Goal: Information Seeking & Learning: Learn about a topic

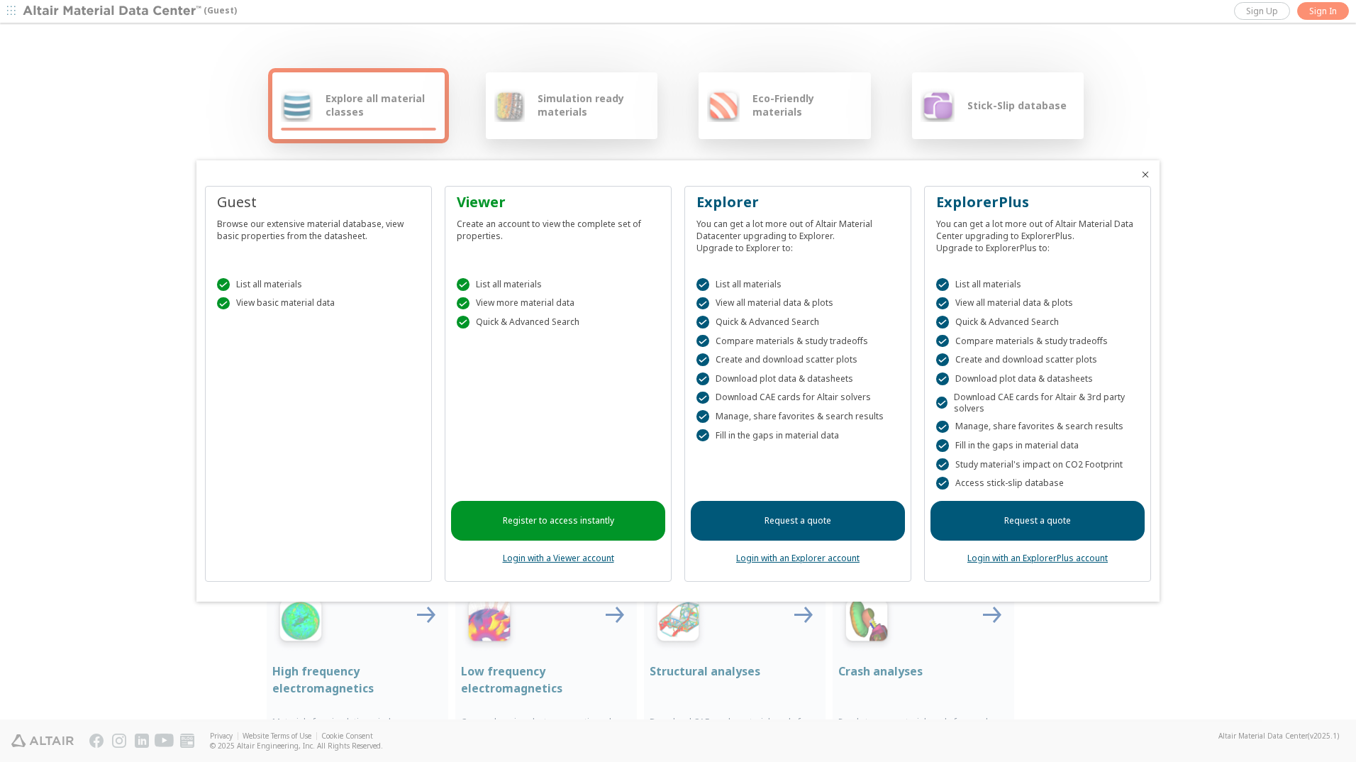
click at [558, 102] on div at bounding box center [678, 381] width 1356 height 762
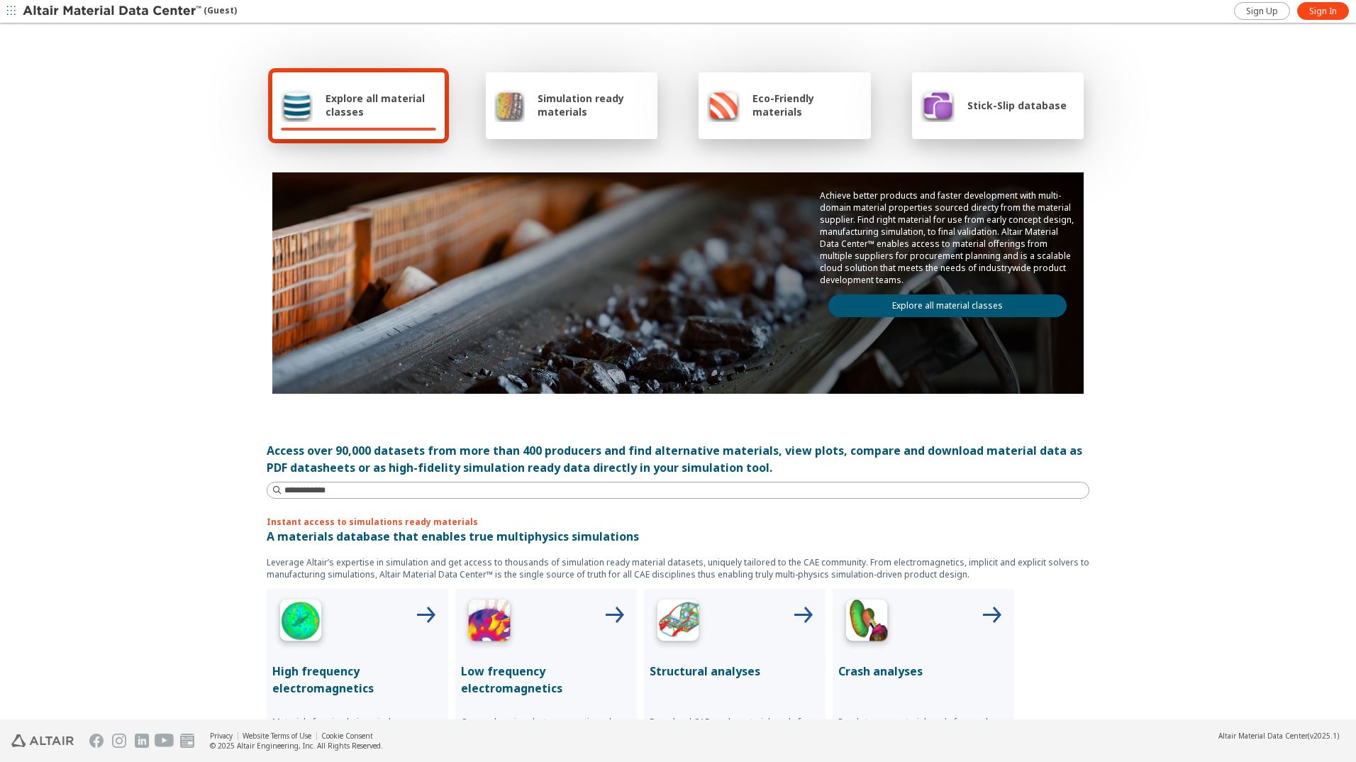
click at [755, 116] on span "Eco-Friendly materials" at bounding box center [806, 104] width 109 height 27
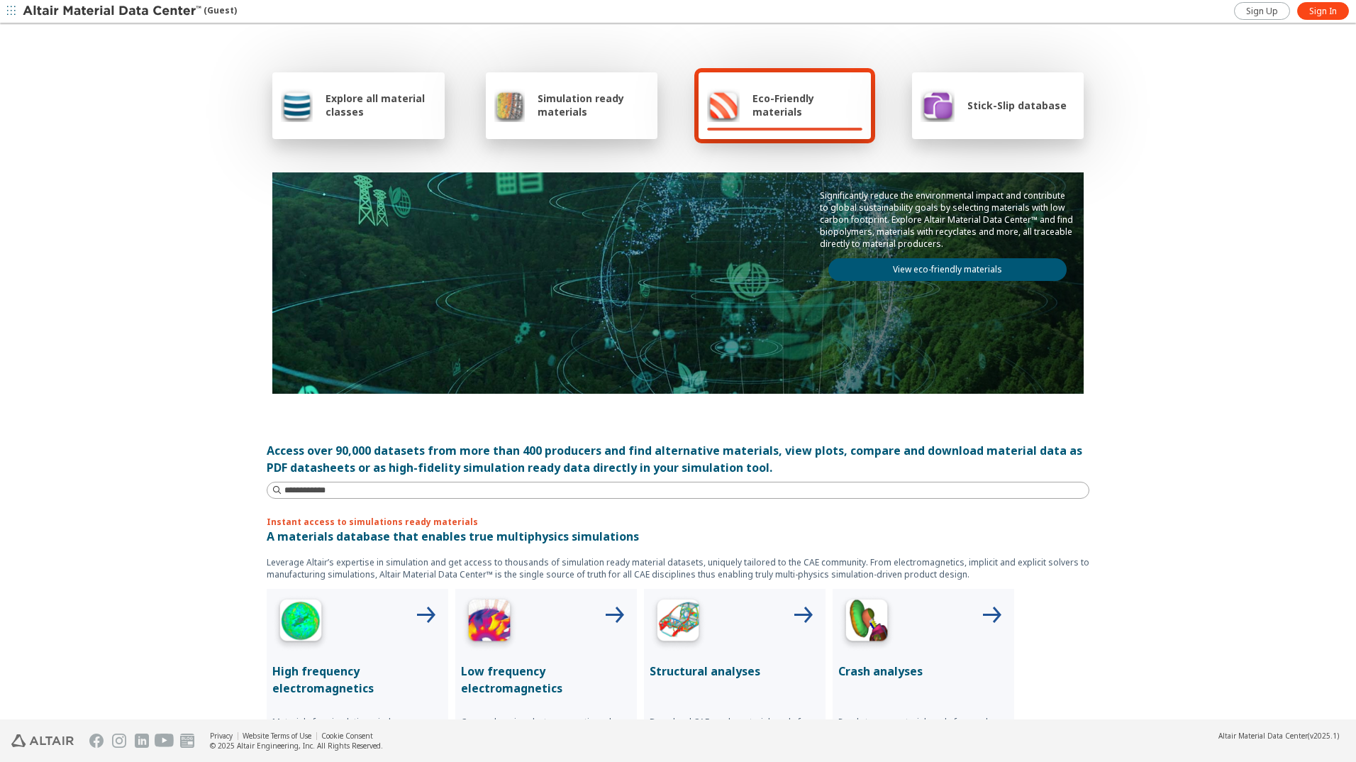
click at [921, 119] on img at bounding box center [938, 105] width 34 height 34
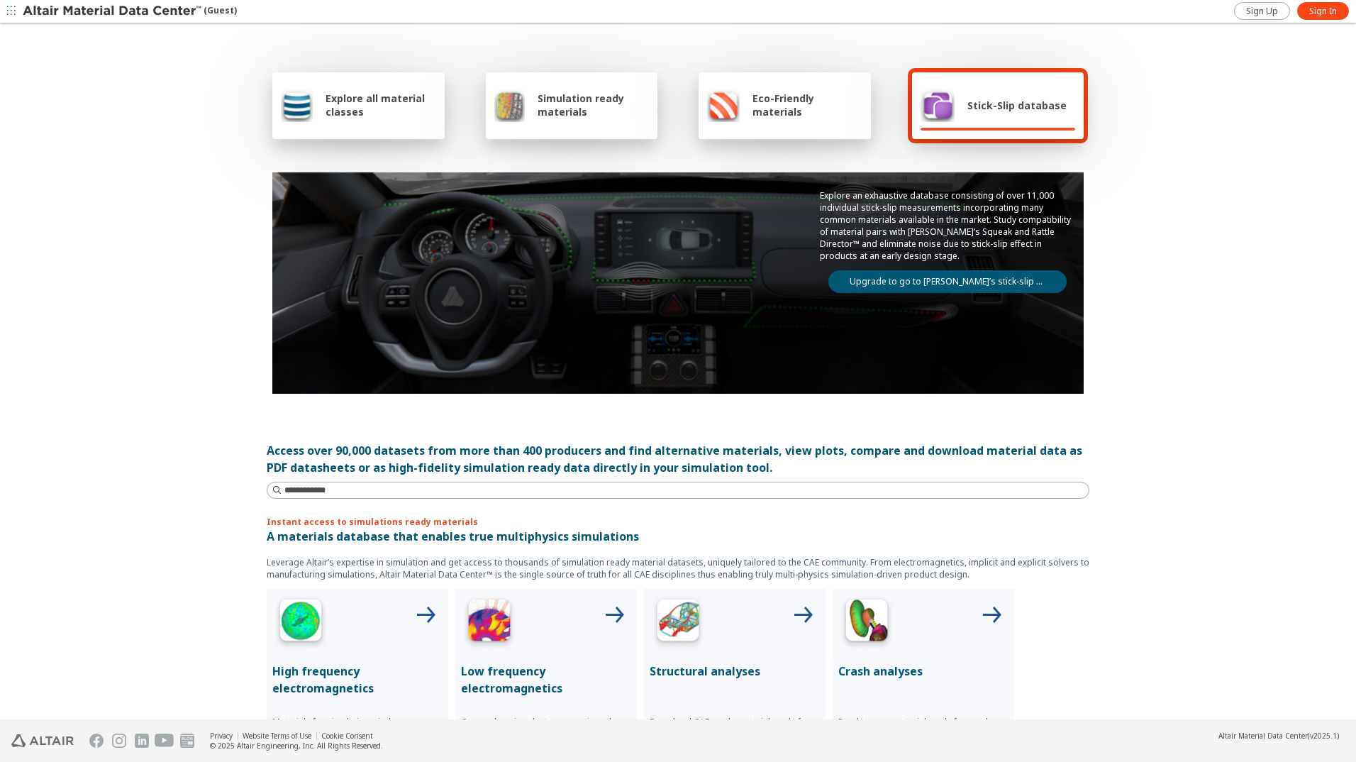
click at [347, 99] on span "Explore all material classes" at bounding box center [381, 104] width 111 height 27
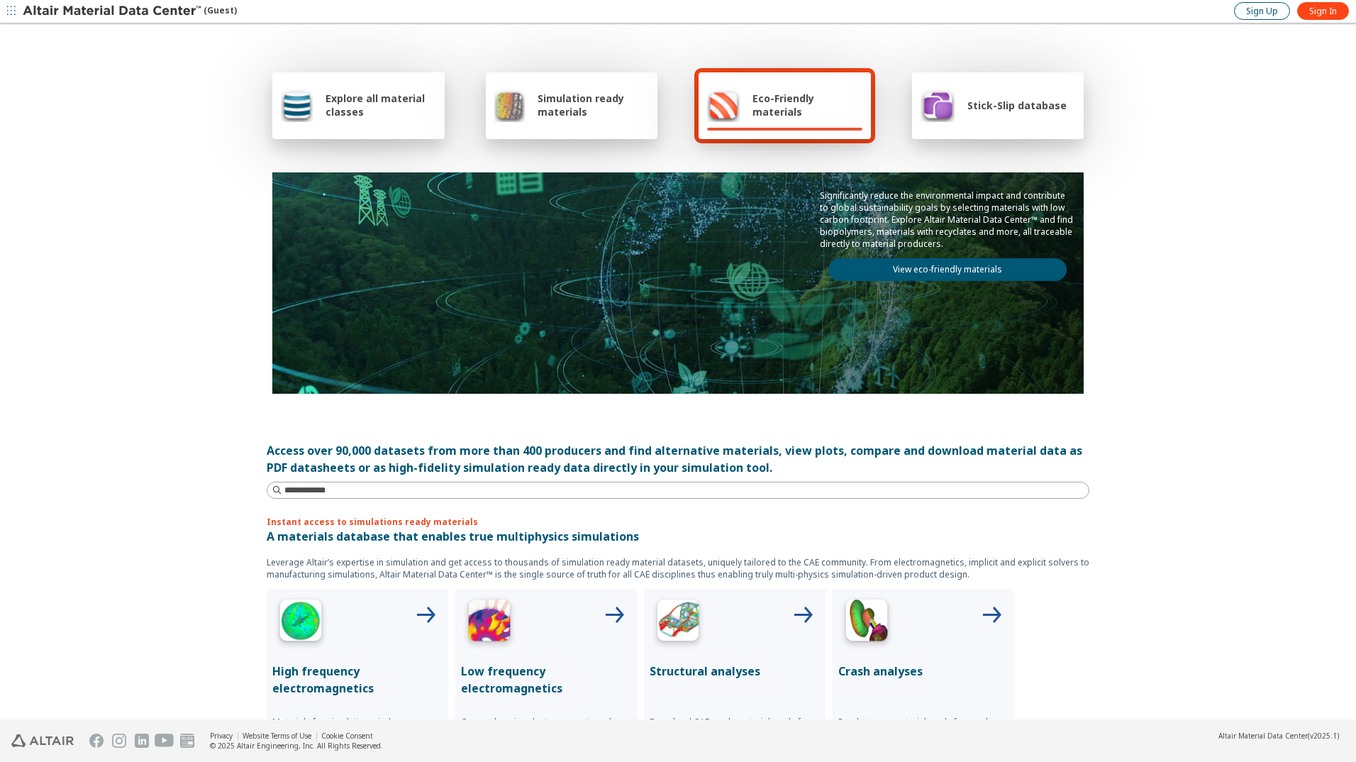
click at [1250, 11] on span "Sign Up" at bounding box center [1262, 11] width 32 height 11
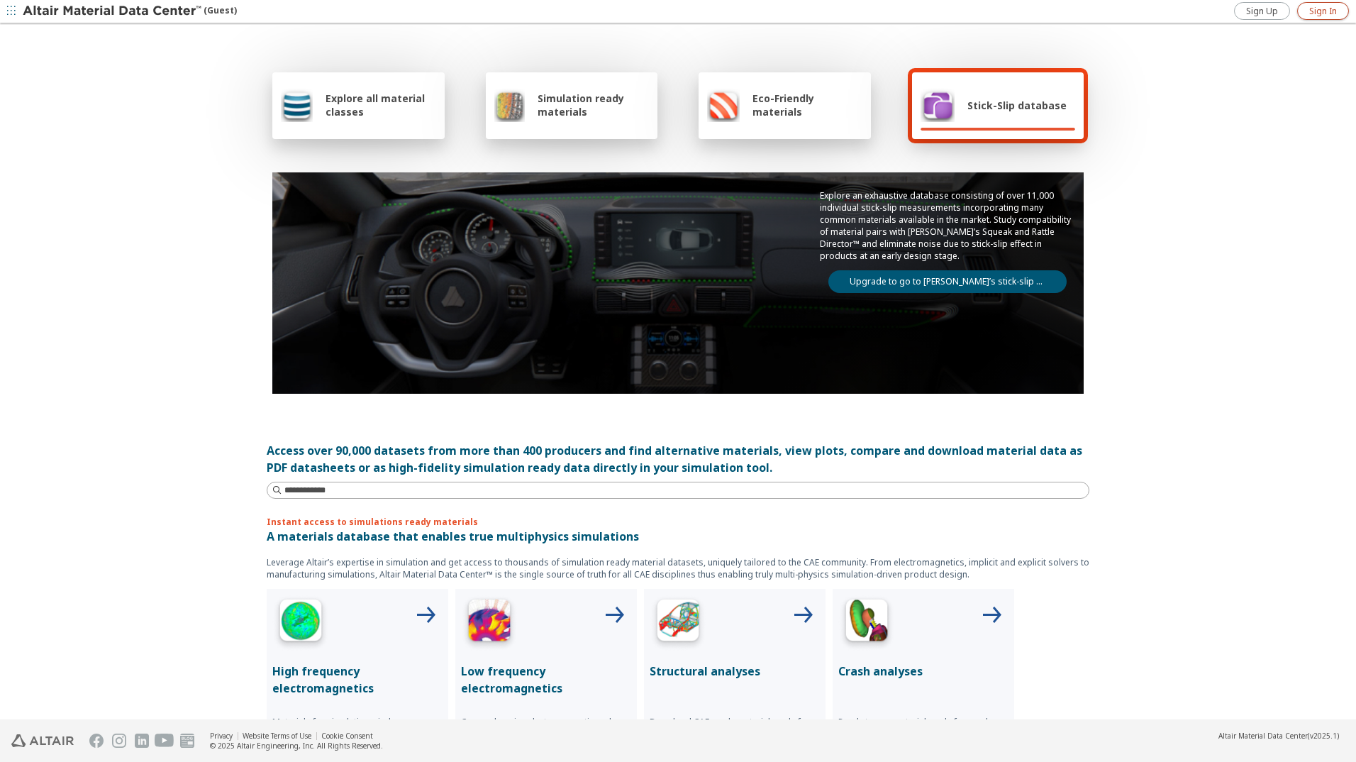
click at [1311, 13] on span "Sign In" at bounding box center [1323, 11] width 28 height 11
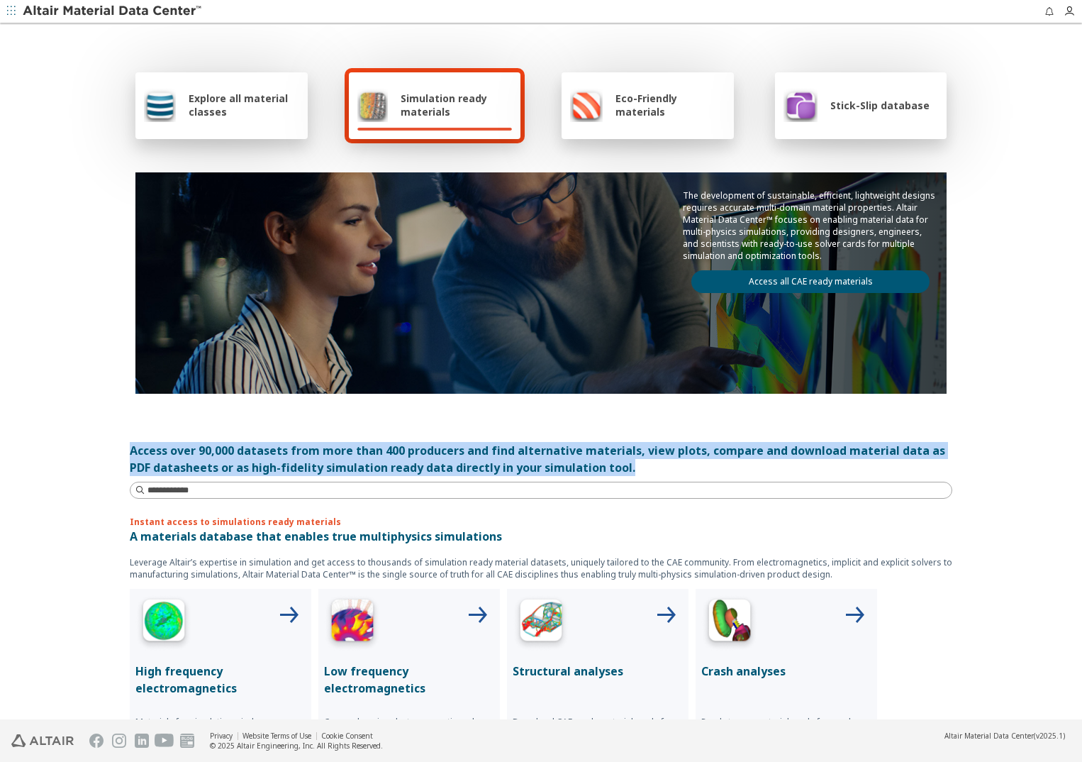
drag, startPoint x: 115, startPoint y: 450, endPoint x: 673, endPoint y: 478, distance: 558.9
click at [673, 478] on div "Explore all material classes Simulation ready materials Eco-Friendly materials …" at bounding box center [541, 372] width 851 height 695
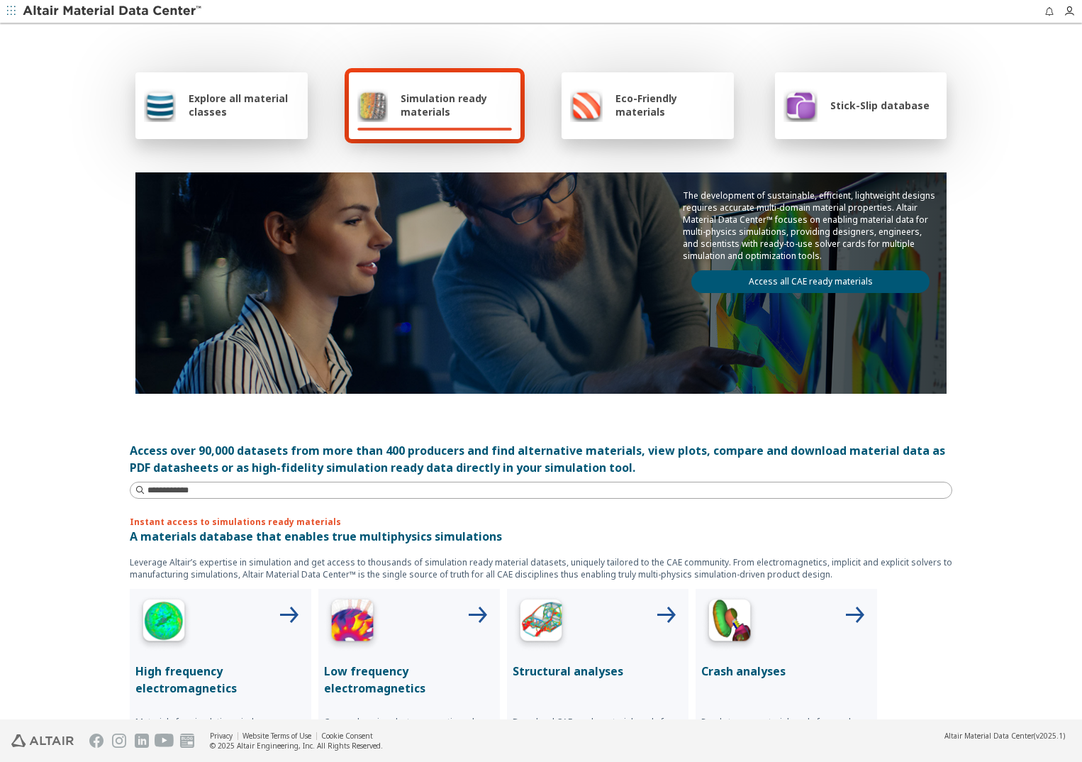
drag, startPoint x: 673, startPoint y: 478, endPoint x: 285, endPoint y: 527, distance: 391.0
click at [290, 525] on p "Instant access to simulations ready materials" at bounding box center [541, 522] width 823 height 12
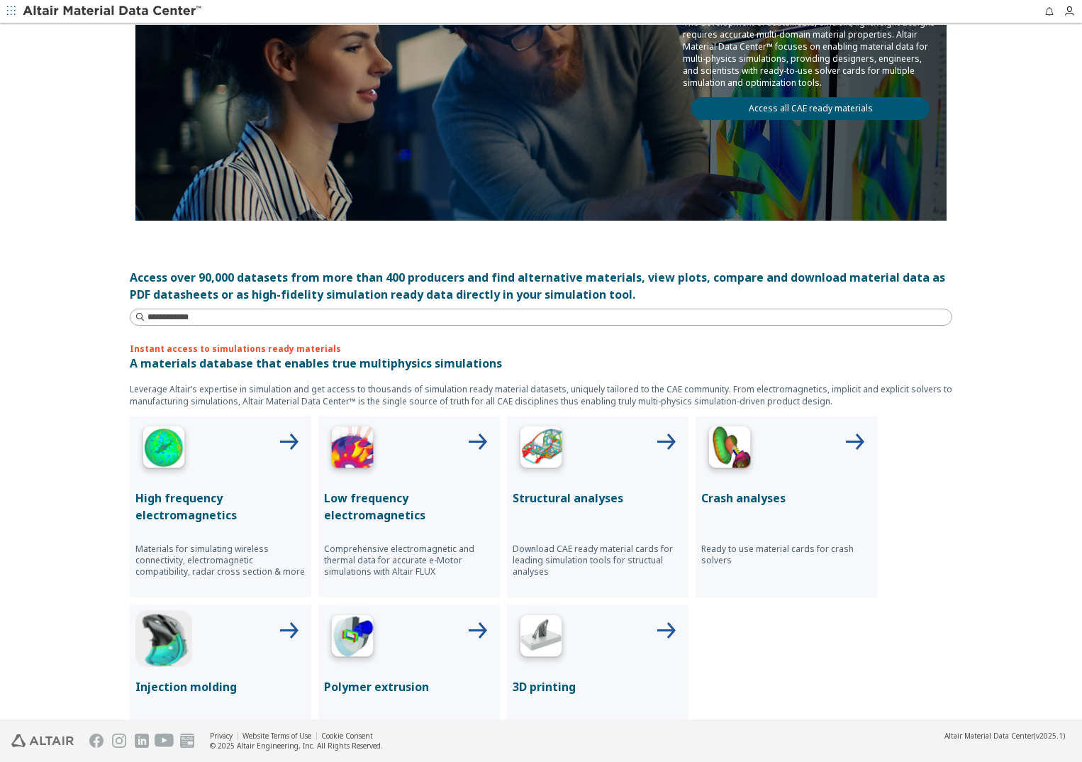
scroll to position [213, 0]
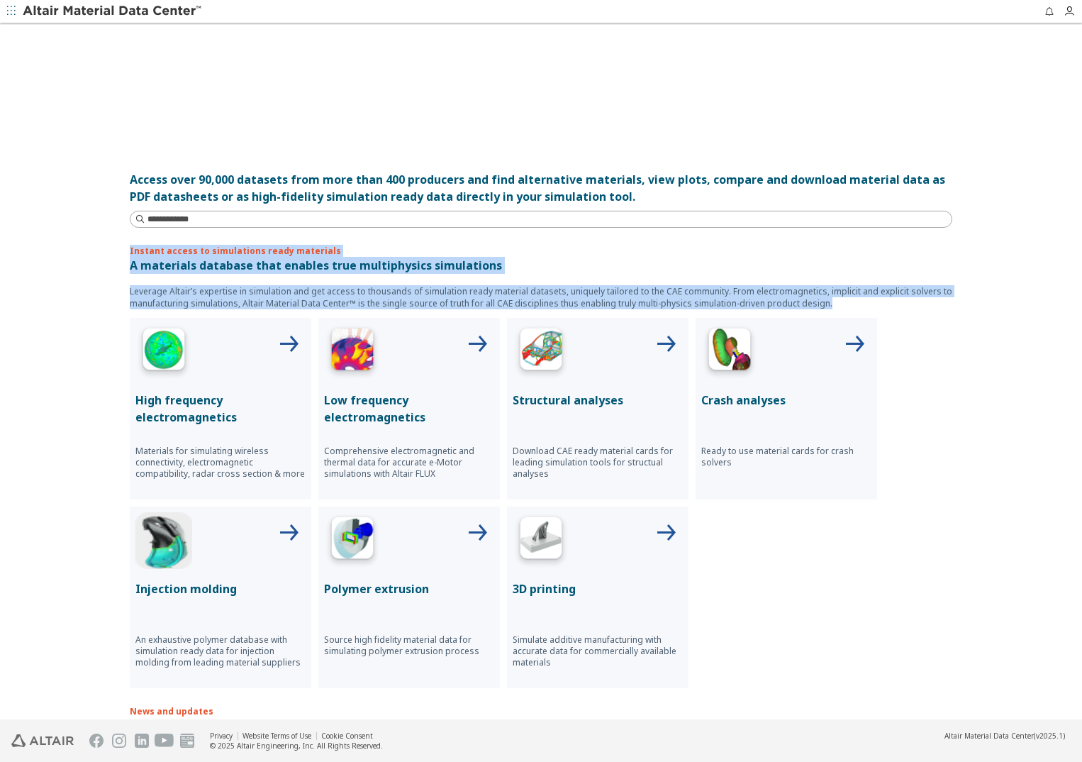
drag, startPoint x: 121, startPoint y: 244, endPoint x: 858, endPoint y: 304, distance: 739.3
click at [858, 304] on div "Explore all material classes Simulation ready materials Eco-Friendly materials …" at bounding box center [541, 159] width 851 height 695
copy div "Instant access to simulations ready materials A materials database that enables…"
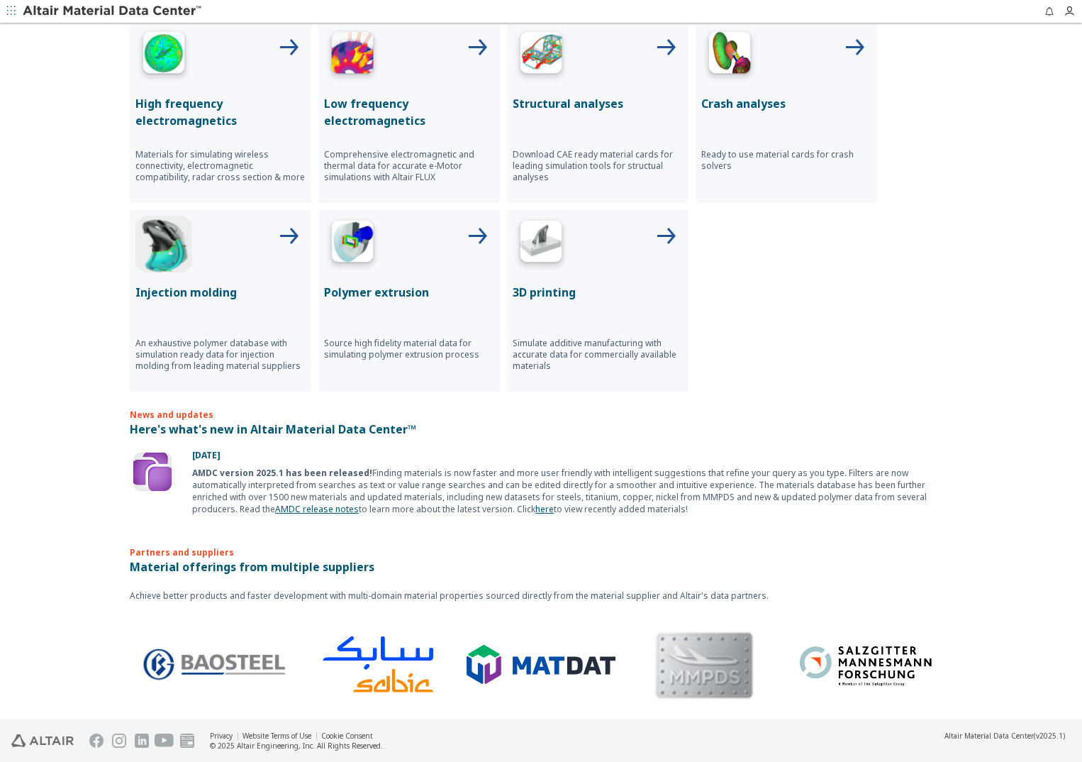
scroll to position [572, 0]
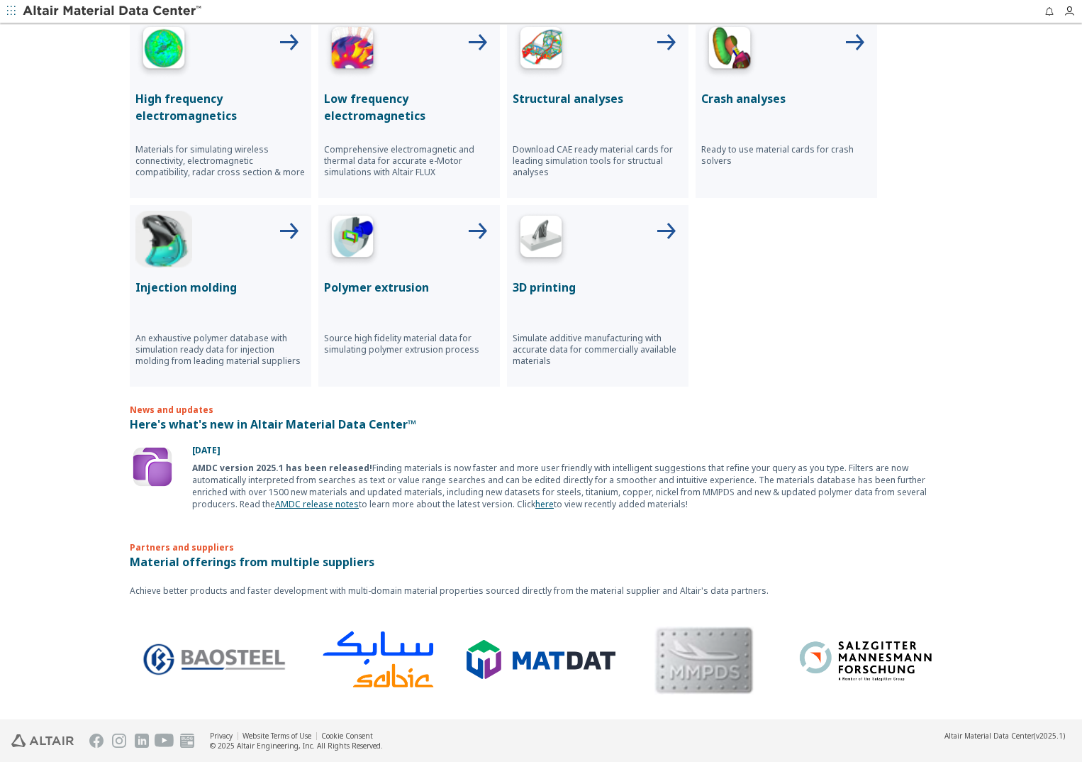
click at [148, 476] on img at bounding box center [152, 466] width 45 height 45
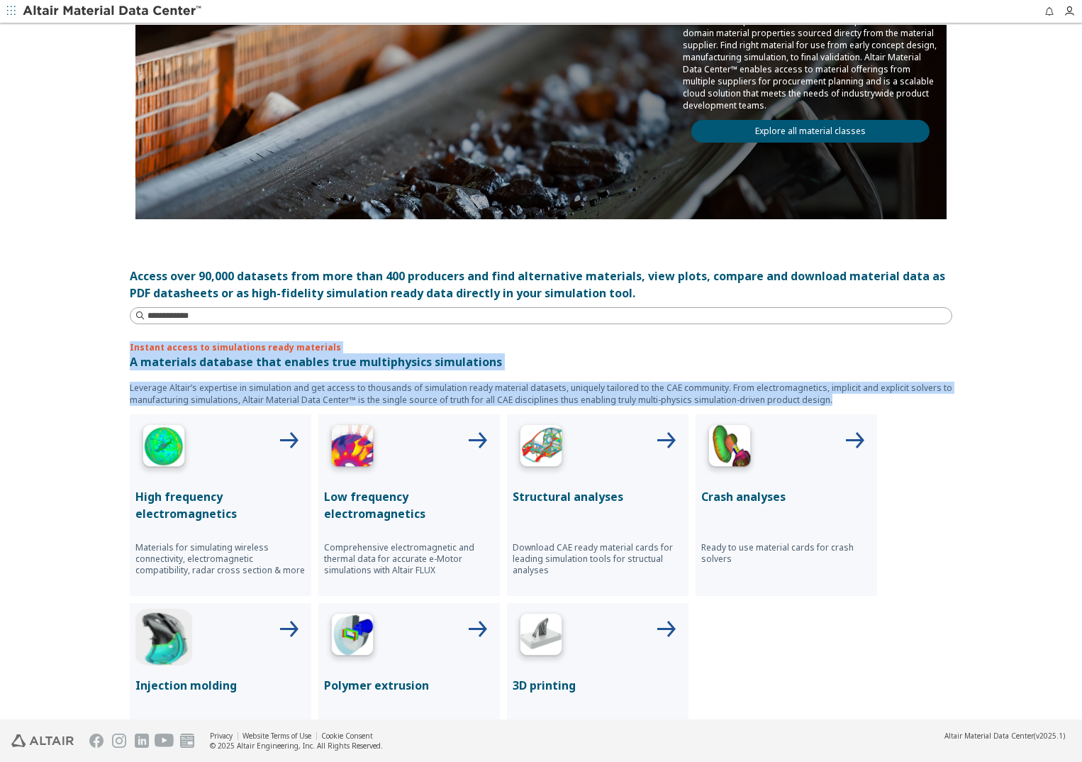
scroll to position [0, 0]
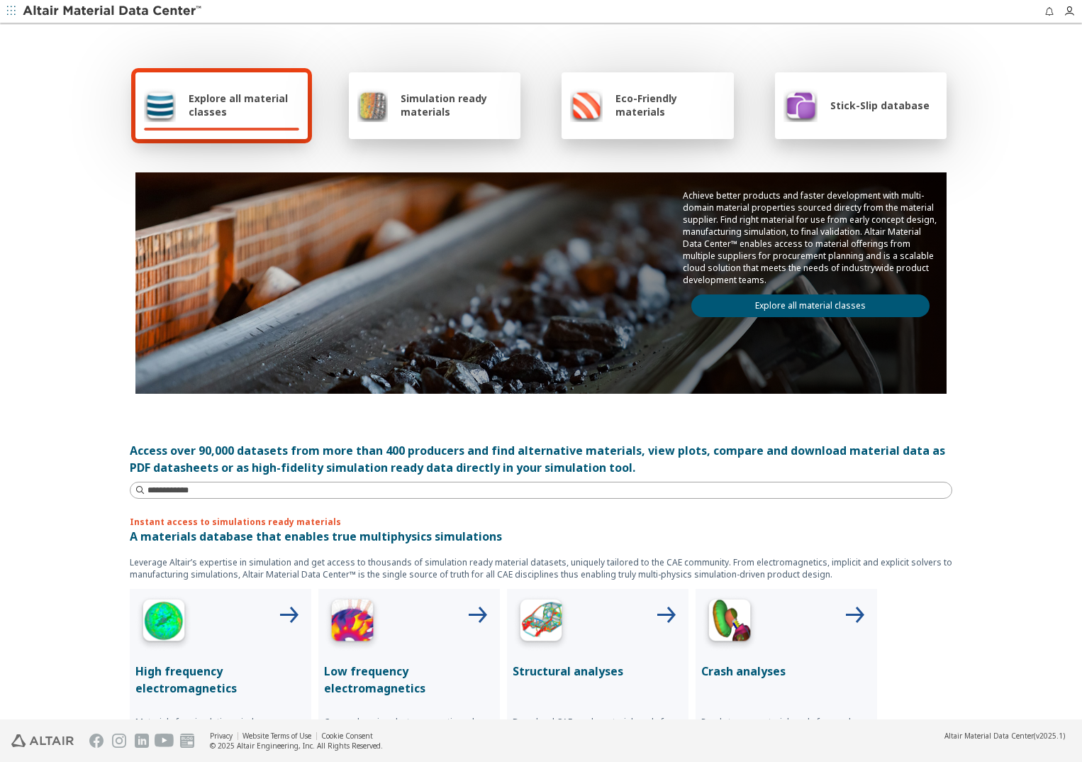
click at [450, 124] on div "Simulation ready materials" at bounding box center [435, 105] width 172 height 67
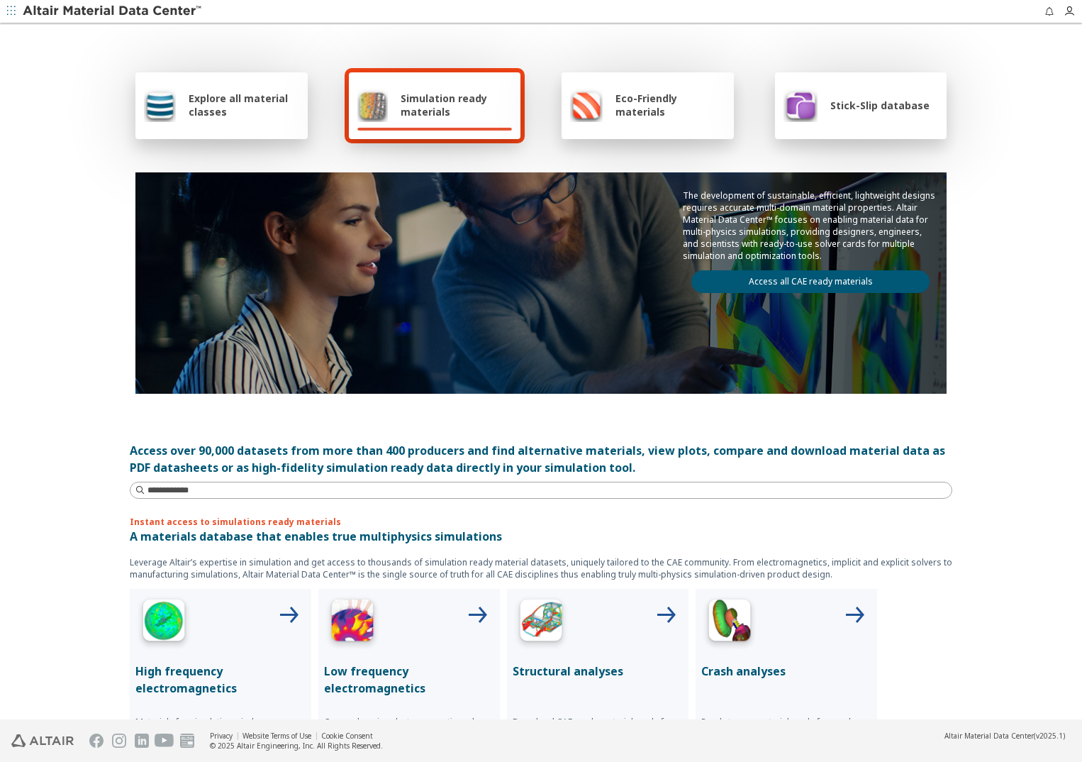
click at [587, 115] on img at bounding box center [586, 105] width 33 height 34
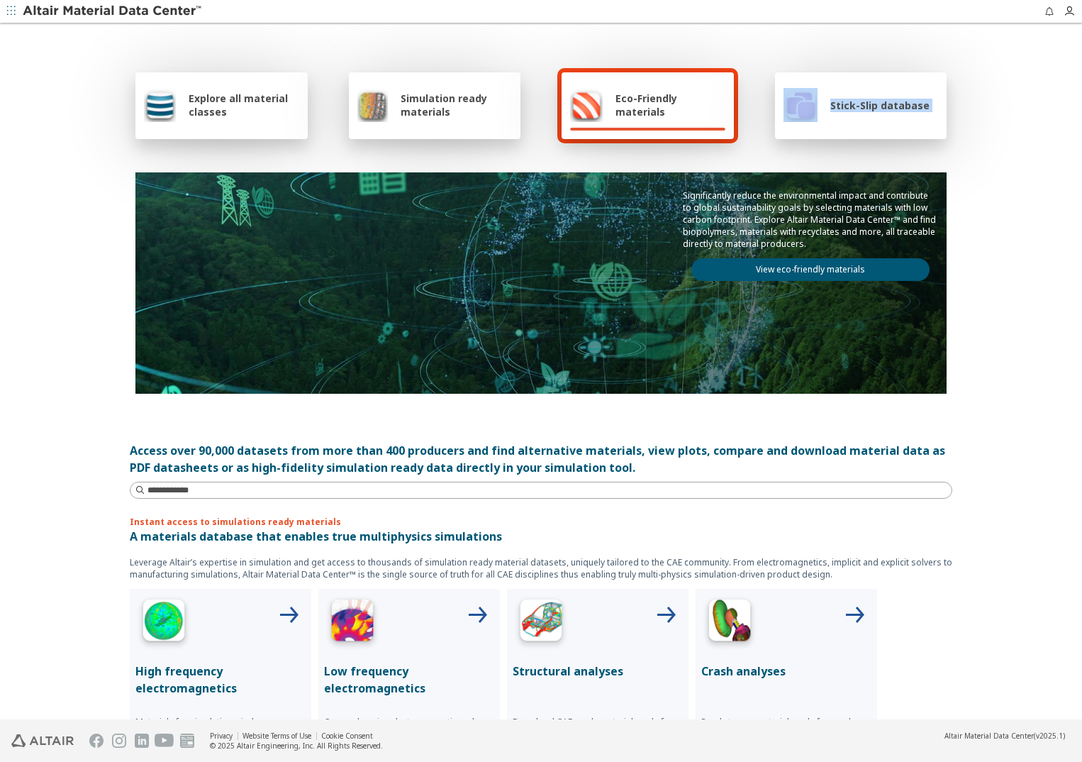
click at [791, 125] on div "Stick-Slip database" at bounding box center [861, 105] width 172 height 67
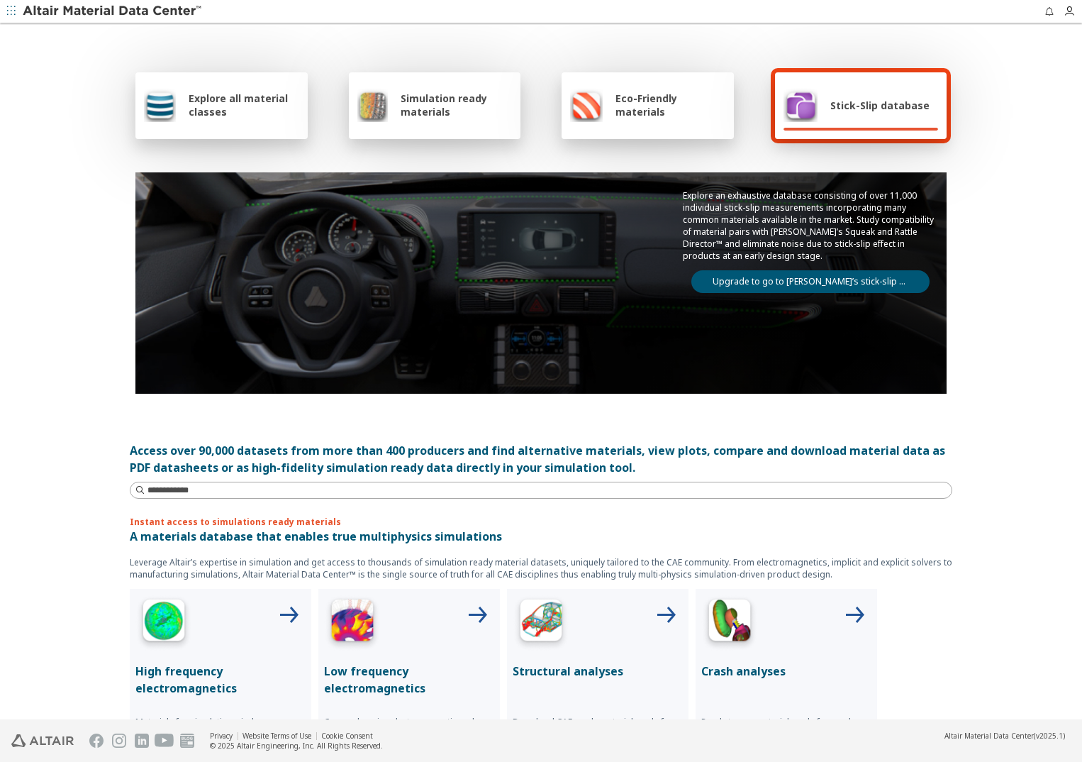
click at [351, 112] on div "Simulation ready materials" at bounding box center [435, 105] width 172 height 67
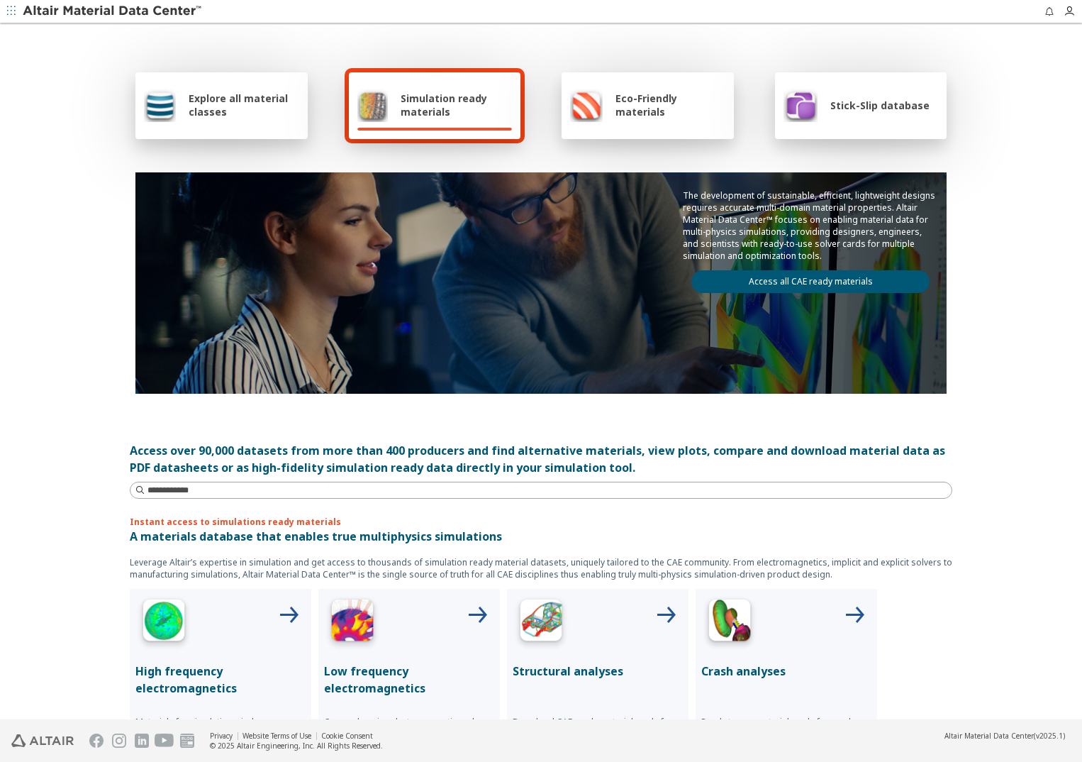
click at [228, 106] on span "Explore all material classes" at bounding box center [244, 104] width 111 height 27
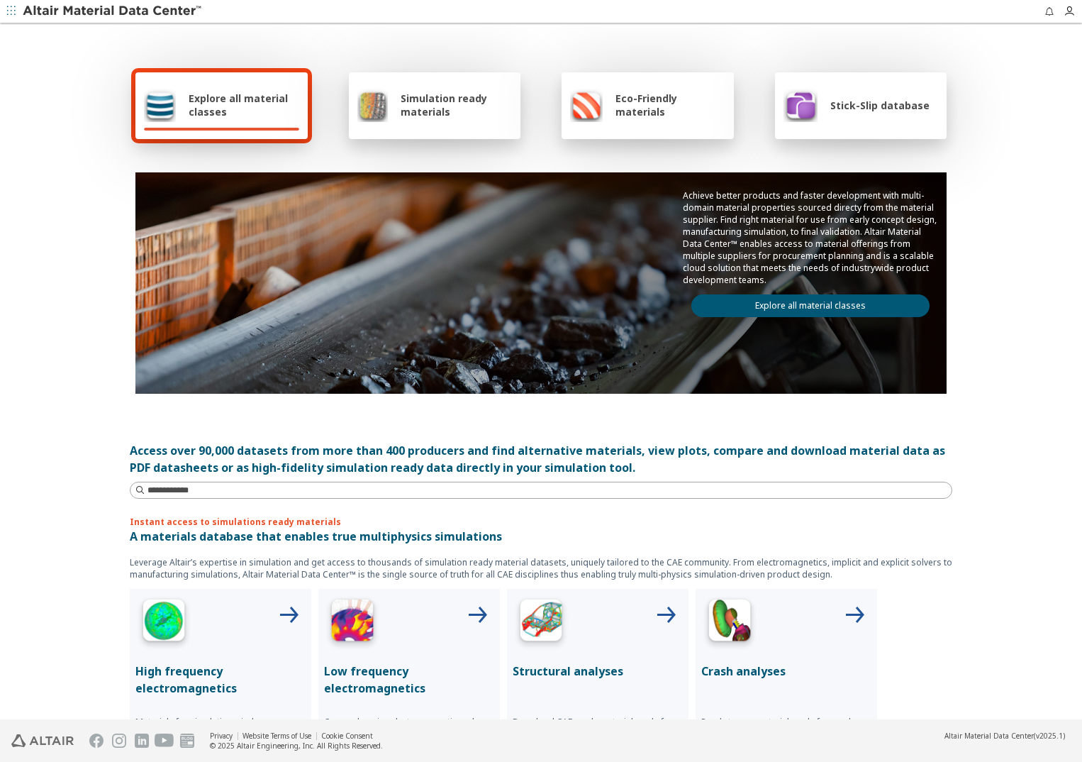
click at [418, 109] on span "Simulation ready materials" at bounding box center [456, 104] width 111 height 27
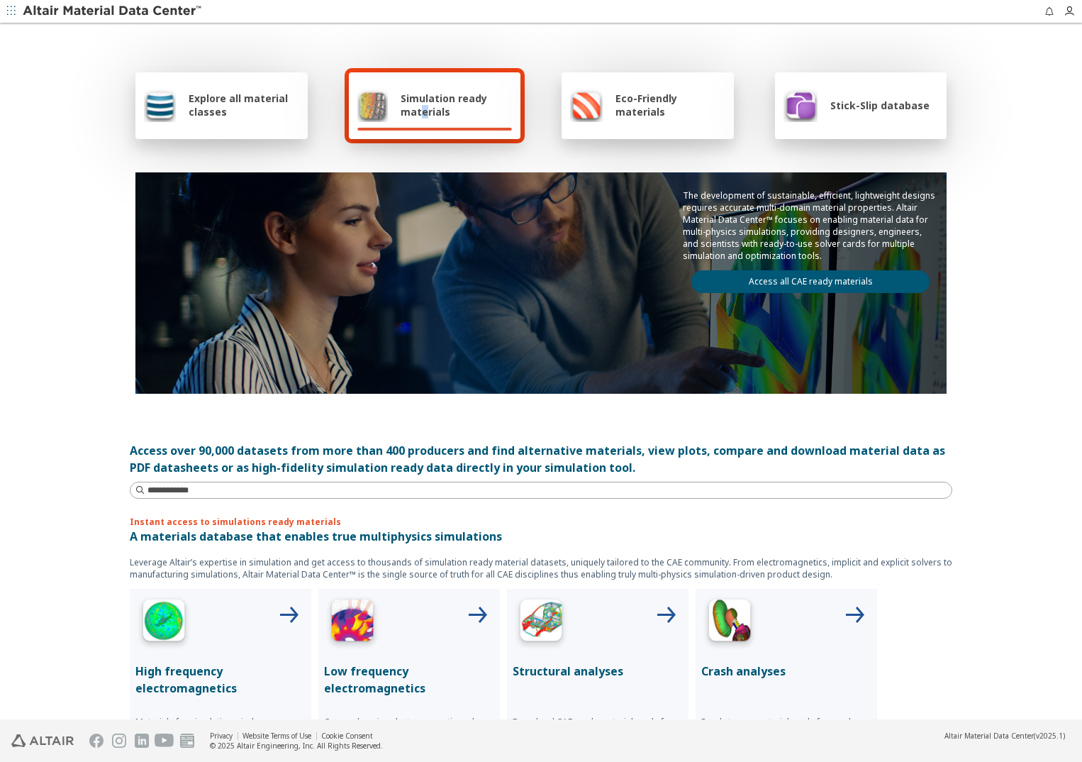
click at [754, 282] on link "Access all CAE ready materials" at bounding box center [810, 281] width 238 height 23
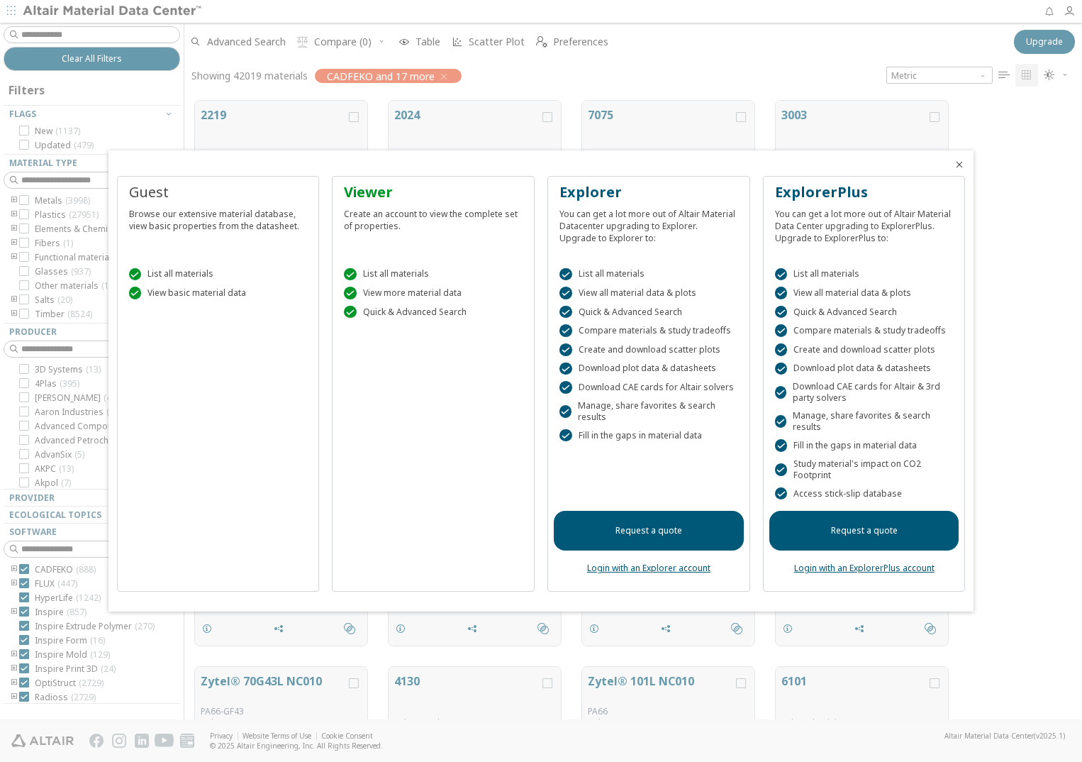
scroll to position [618, 887]
click at [264, 228] on div "Browse our extensive material database, view basic properties from the datashee…" at bounding box center [218, 217] width 179 height 30
click at [958, 168] on icon "Close" at bounding box center [959, 164] width 11 height 11
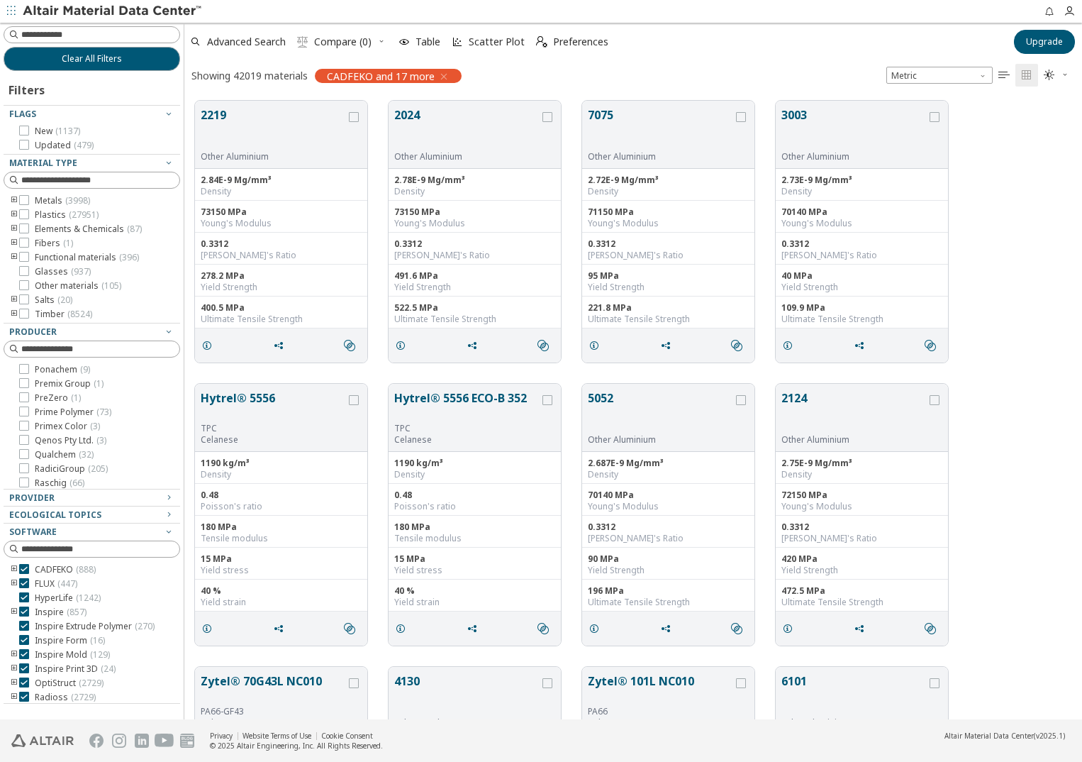
scroll to position [2979, 0]
click at [21, 199] on icon at bounding box center [24, 200] width 10 height 10
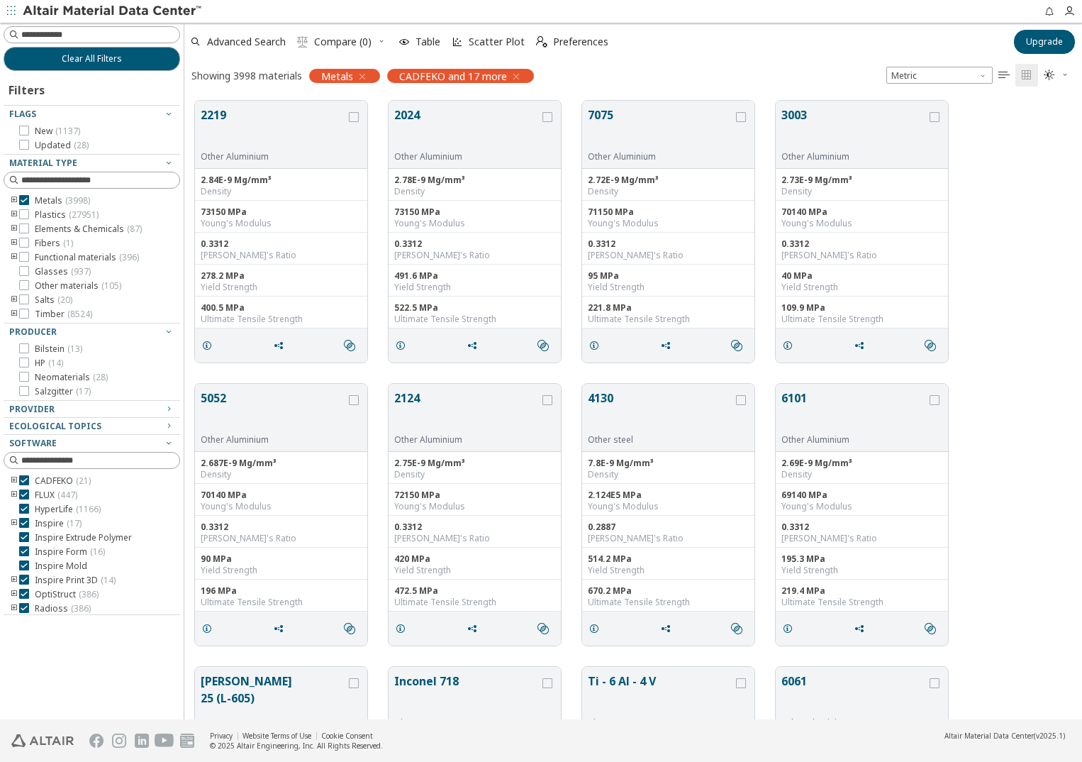
click at [13, 260] on icon "toogle group" at bounding box center [14, 257] width 10 height 11
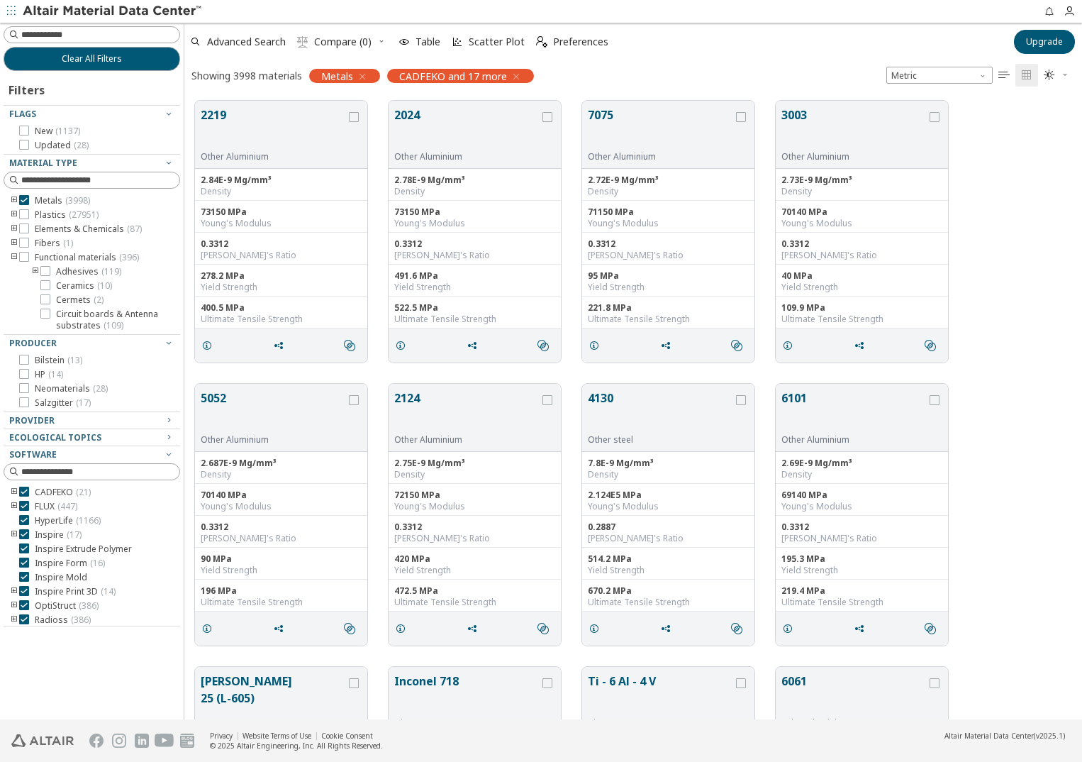
click at [37, 269] on icon "toogle group" at bounding box center [35, 271] width 10 height 11
click at [36, 269] on icon "toogle group" at bounding box center [35, 271] width 10 height 11
click at [11, 256] on icon "toogle group" at bounding box center [14, 257] width 10 height 11
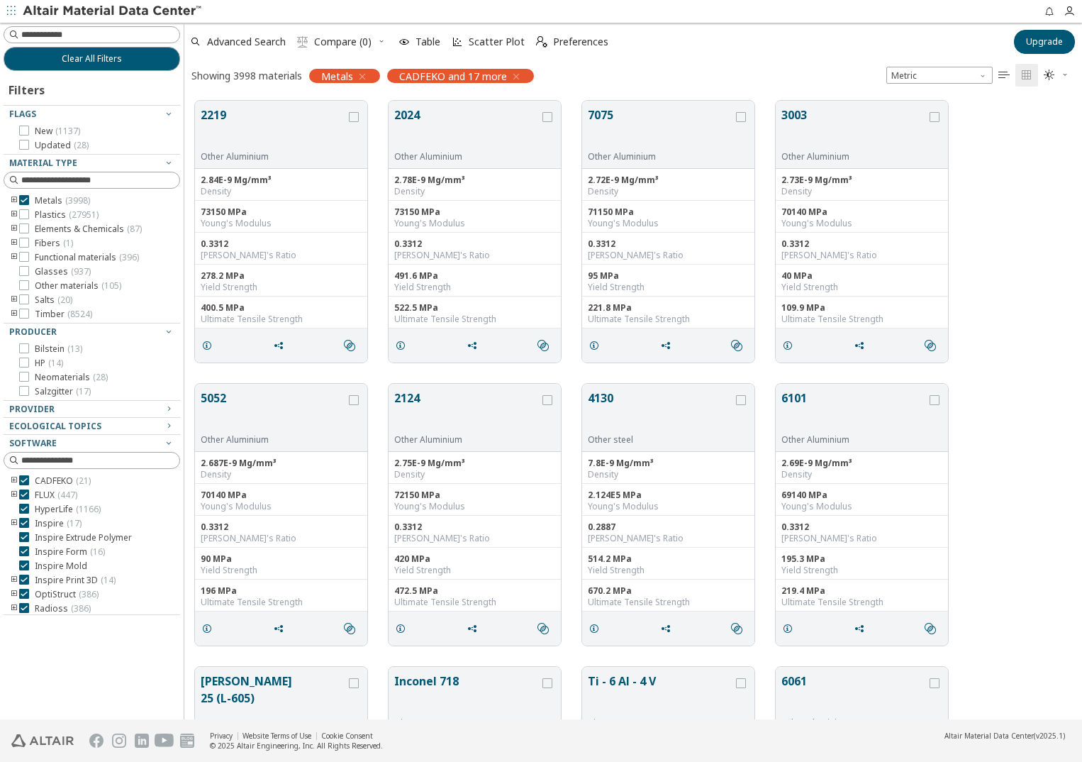
click at [16, 195] on icon "toogle group" at bounding box center [14, 200] width 10 height 11
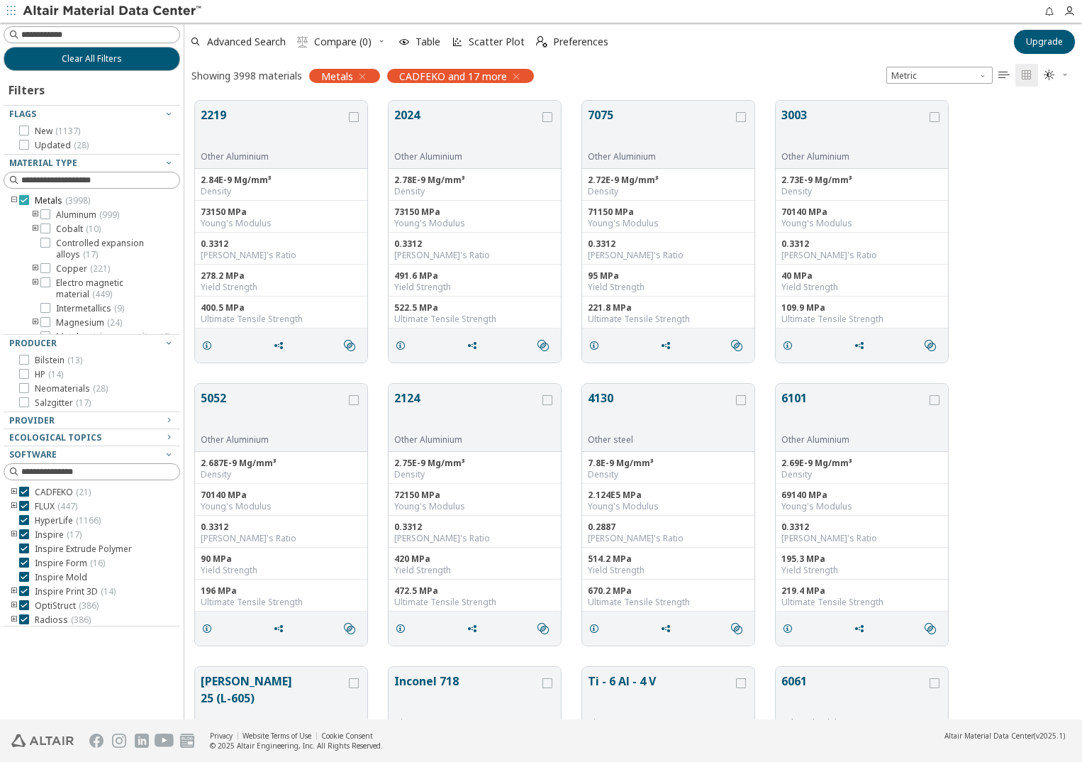
click at [22, 204] on icon at bounding box center [24, 200] width 10 height 10
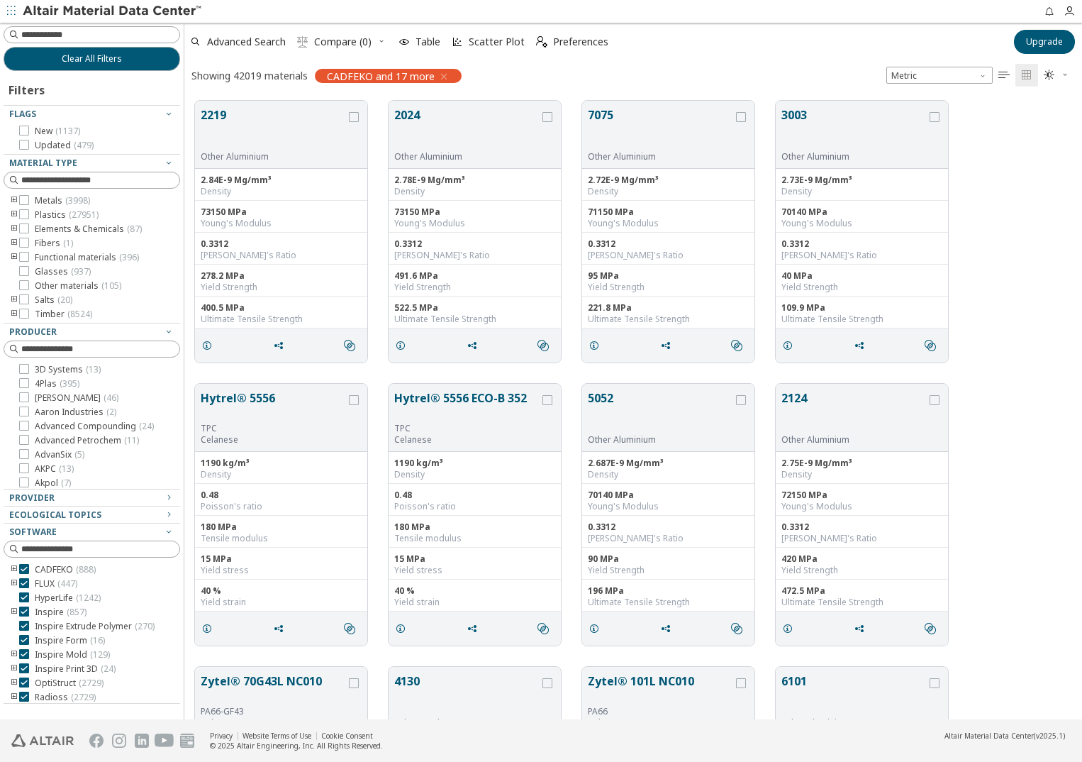
click at [13, 199] on icon "toogle group" at bounding box center [14, 200] width 10 height 11
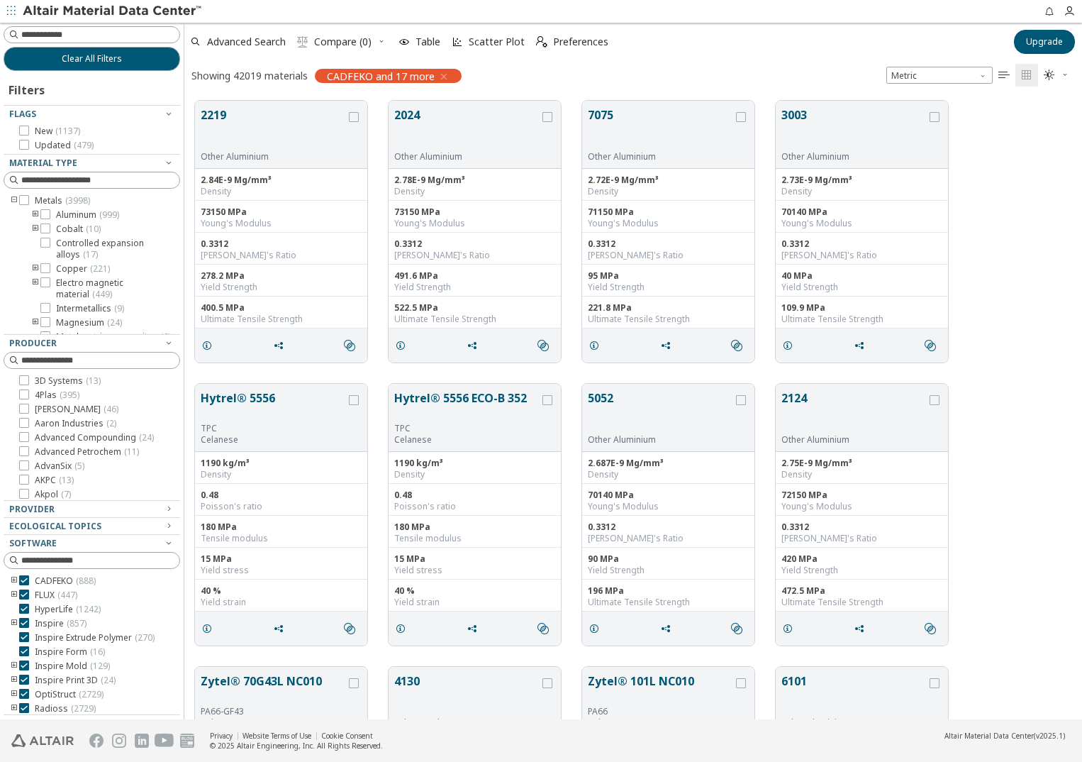
click at [35, 213] on icon "toogle group" at bounding box center [35, 214] width 10 height 11
click at [45, 215] on icon at bounding box center [45, 214] width 10 height 10
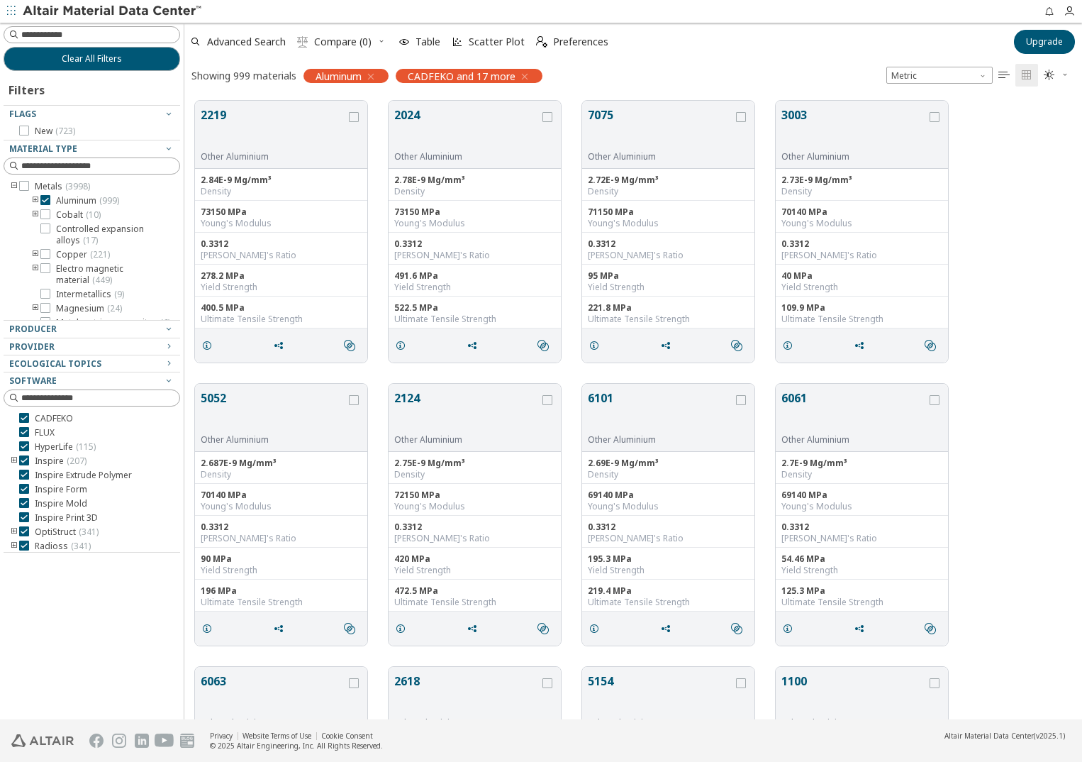
click at [35, 200] on icon "toogle group" at bounding box center [35, 200] width 10 height 11
click at [65, 286] on icon at bounding box center [67, 285] width 10 height 10
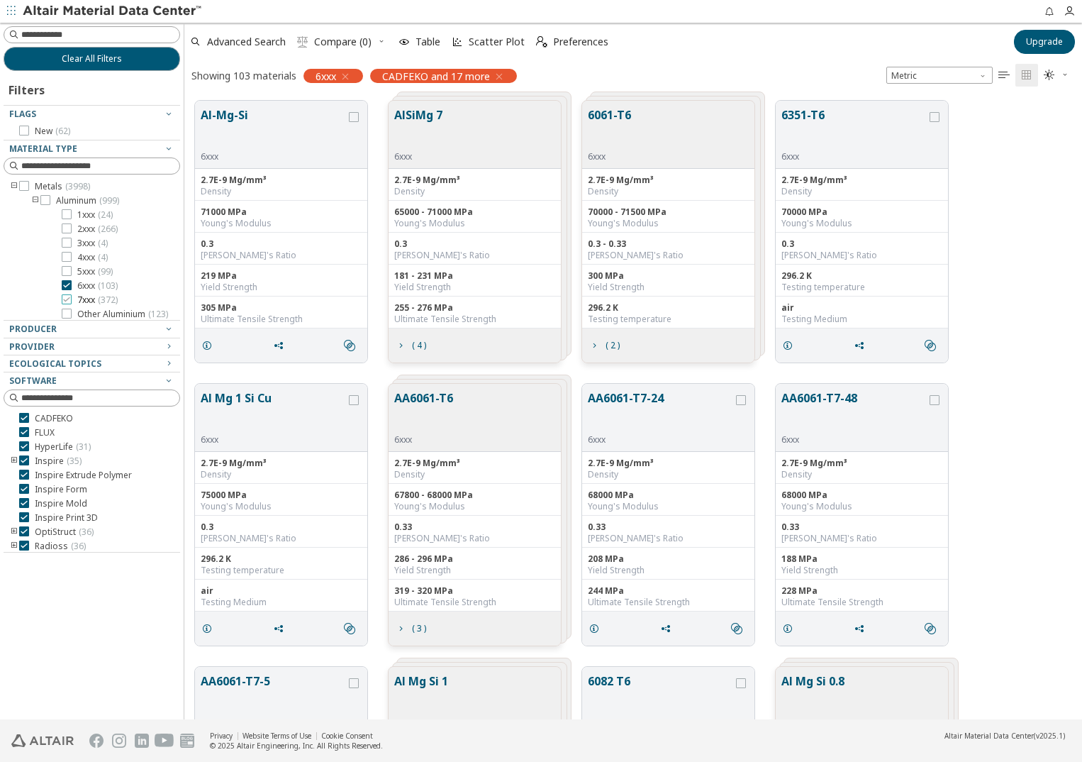
click at [70, 303] on icon at bounding box center [67, 299] width 10 height 10
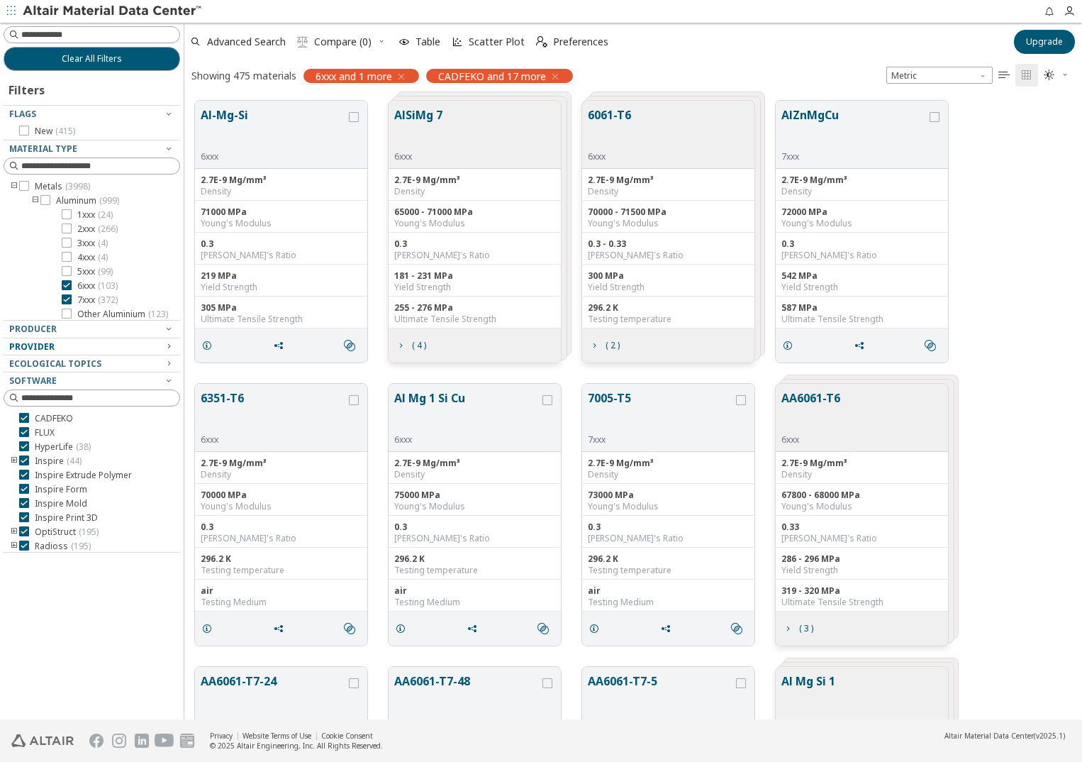
click at [54, 350] on div "Provider" at bounding box center [86, 346] width 154 height 11
click at [53, 367] on span "Ecological Topics" at bounding box center [55, 363] width 92 height 12
click at [64, 359] on span "Ecological Topics" at bounding box center [55, 363] width 92 height 12
click at [101, 365] on div "Ecological Topics" at bounding box center [86, 363] width 154 height 11
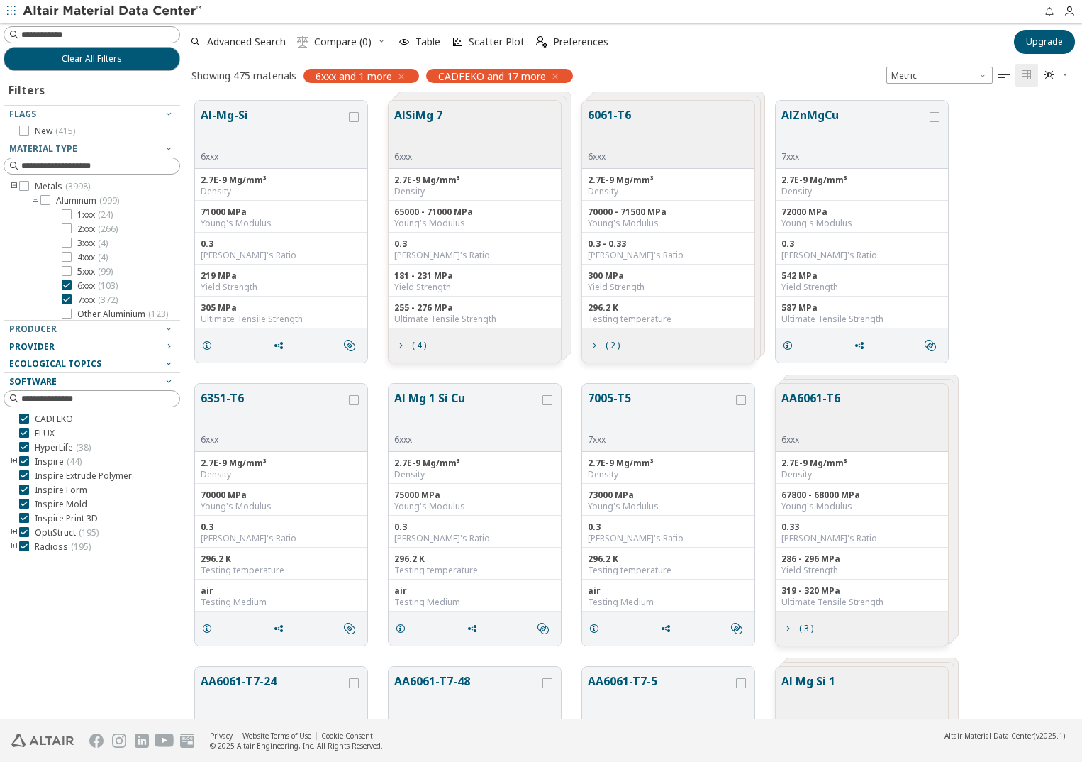
click at [131, 377] on div "Software" at bounding box center [86, 381] width 154 height 11
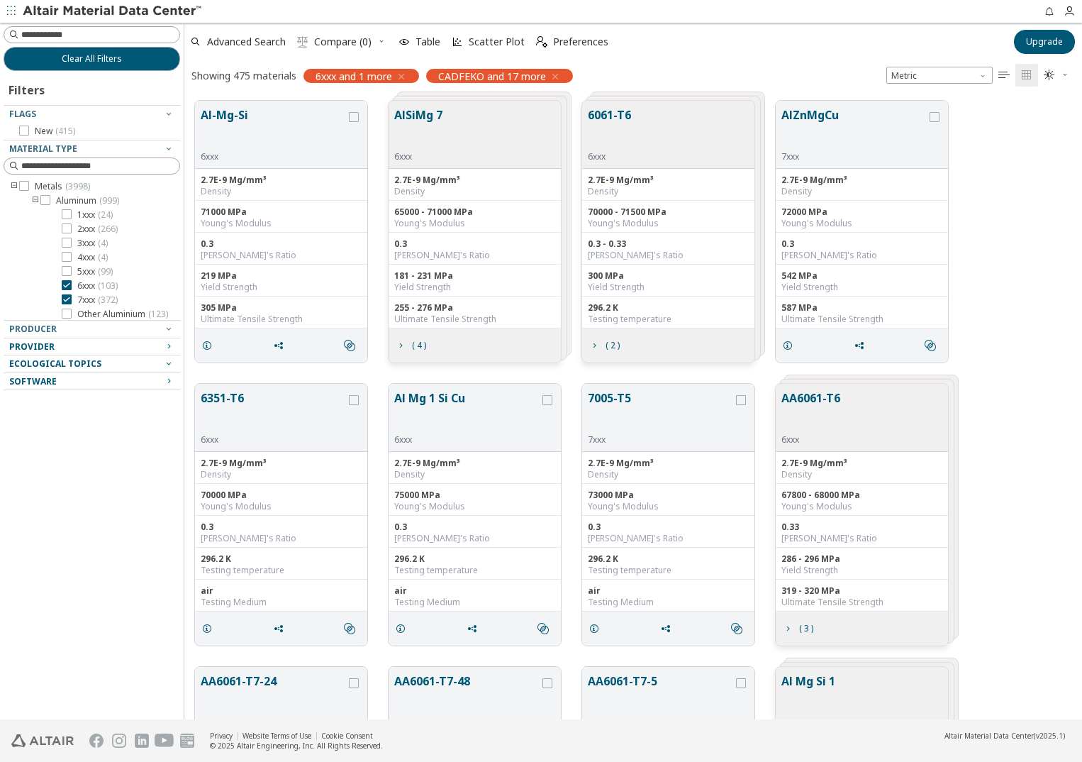
click at [131, 377] on div "Software" at bounding box center [86, 381] width 154 height 11
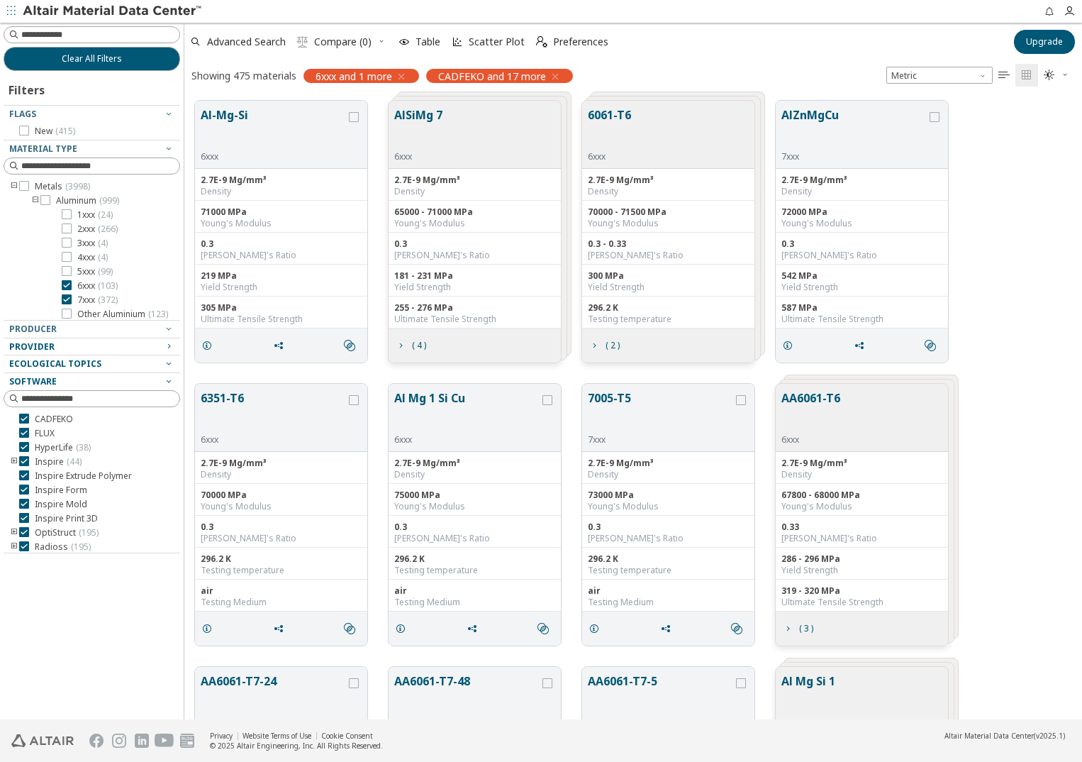
click at [14, 459] on icon "toogle group" at bounding box center [14, 461] width 10 height 11
click at [21, 418] on icon at bounding box center [24, 418] width 10 height 10
click at [23, 432] on icon at bounding box center [24, 433] width 10 height 10
click at [24, 417] on icon at bounding box center [24, 418] width 10 height 10
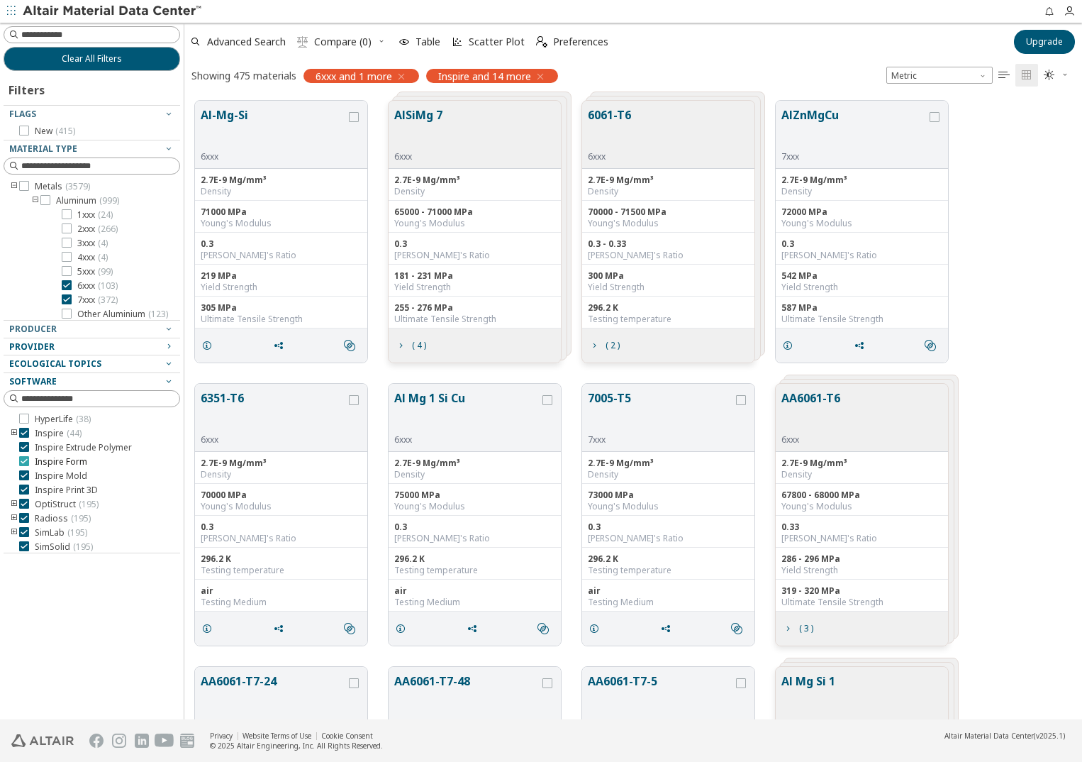
click at [25, 460] on icon at bounding box center [24, 461] width 10 height 10
click at [24, 464] on icon at bounding box center [24, 461] width 10 height 10
click at [24, 466] on label "Inspire Print 3D" at bounding box center [58, 461] width 79 height 11
click at [15, 464] on icon "toogle group" at bounding box center [14, 461] width 10 height 11
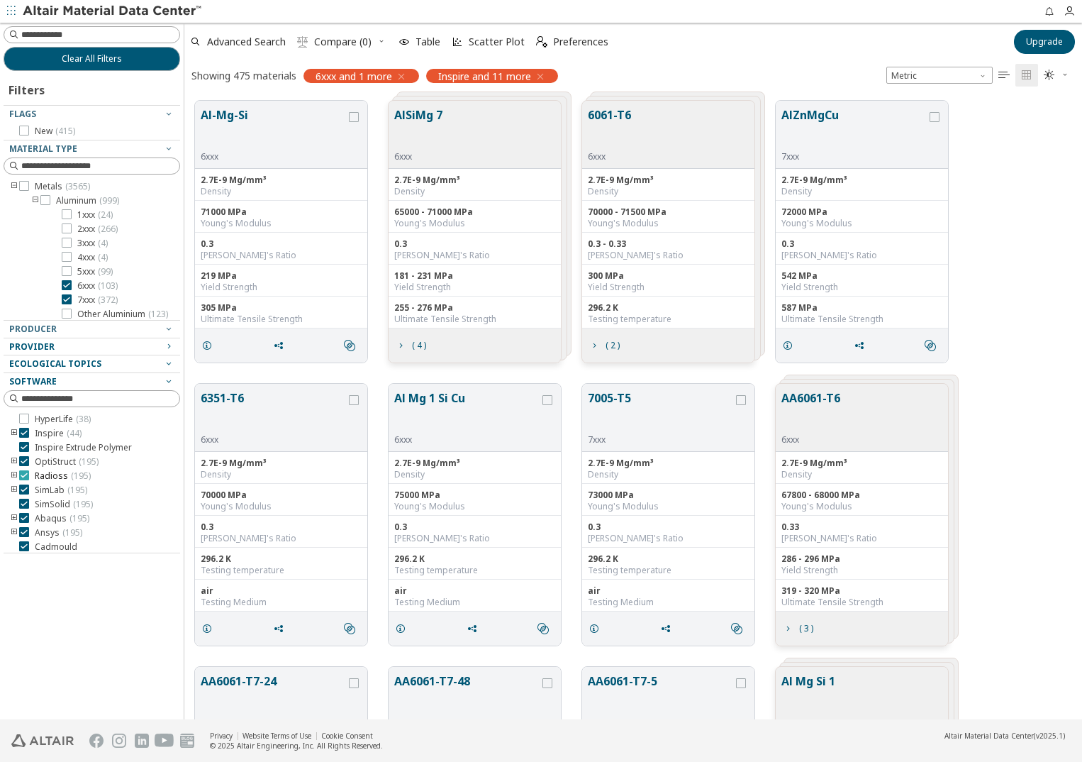
click at [22, 474] on icon at bounding box center [24, 475] width 10 height 10
click at [22, 486] on icon at bounding box center [24, 489] width 10 height 10
click at [22, 503] on icon at bounding box center [24, 504] width 10 height 10
click at [23, 518] on icon at bounding box center [24, 518] width 10 height 10
click at [21, 536] on div at bounding box center [24, 532] width 10 height 10
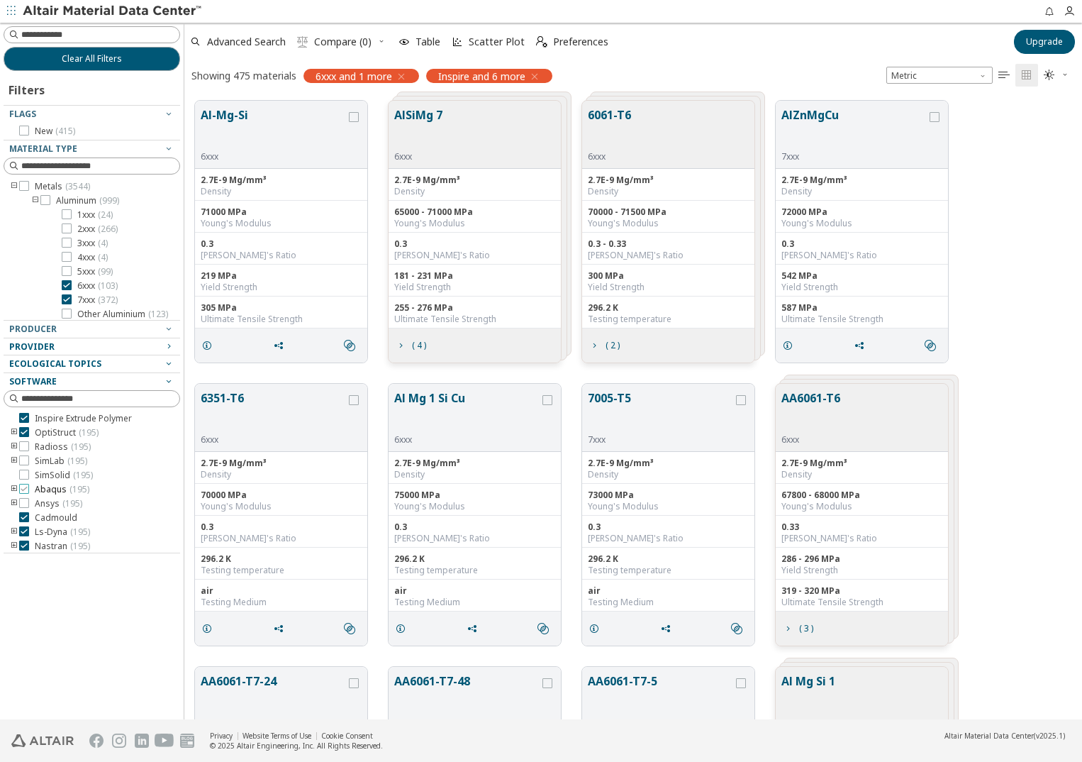
scroll to position [45, 0]
click at [23, 504] on icon at bounding box center [24, 501] width 10 height 10
click at [23, 517] on icon at bounding box center [24, 515] width 10 height 10
click at [23, 532] on icon at bounding box center [24, 529] width 10 height 10
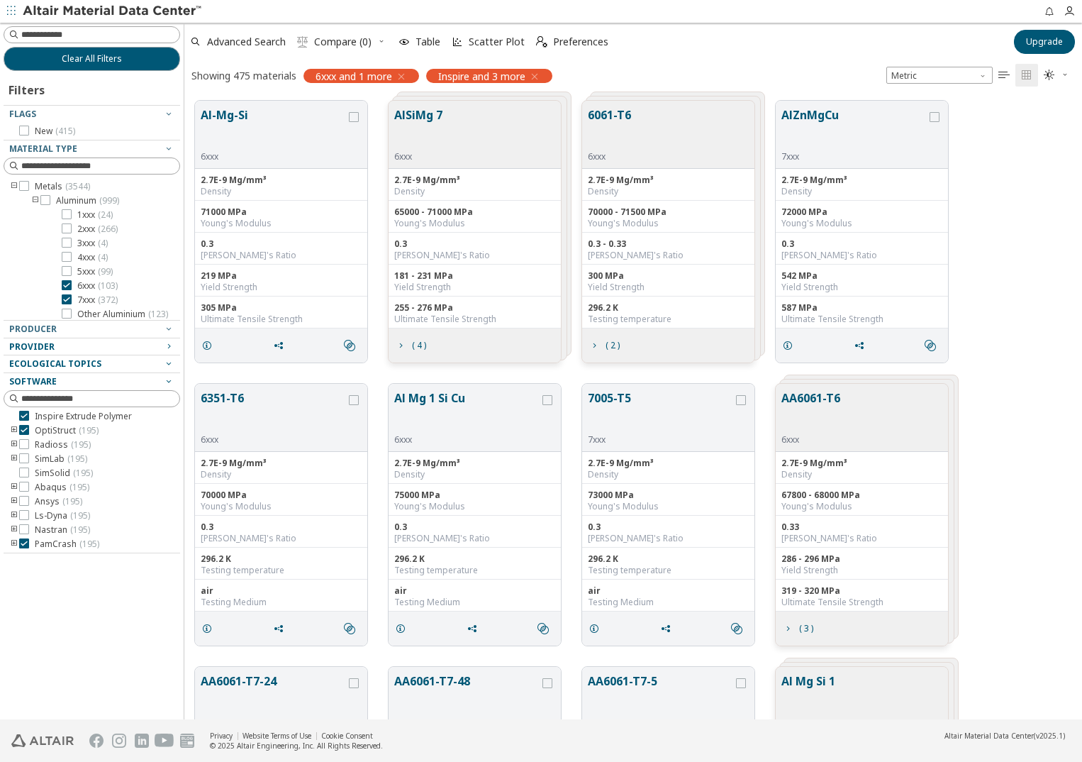
click at [22, 544] on icon at bounding box center [24, 543] width 10 height 10
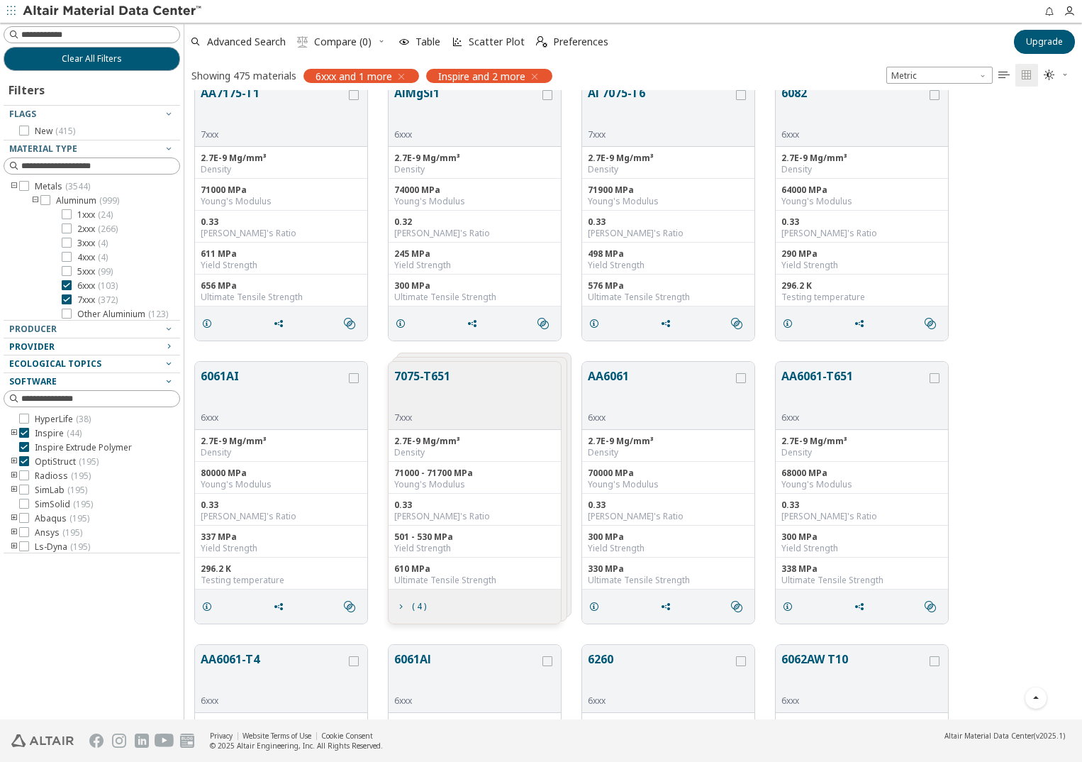
scroll to position [1135, 0]
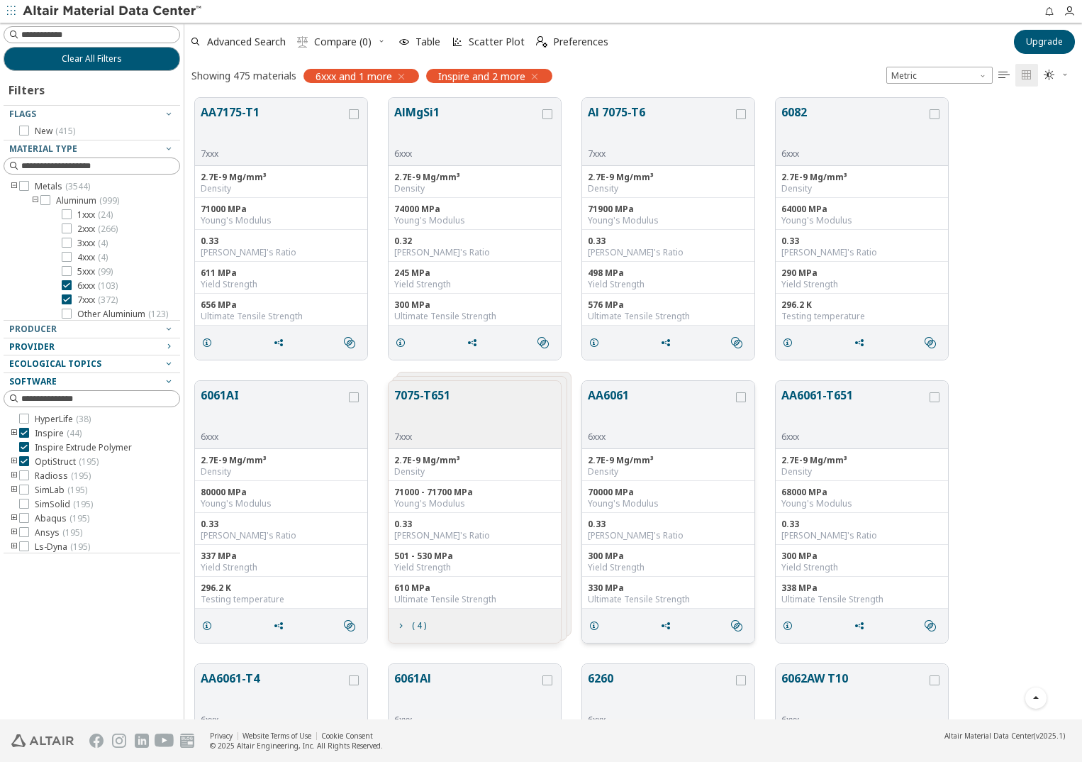
click at [693, 396] on button "AA6061" at bounding box center [660, 409] width 145 height 45
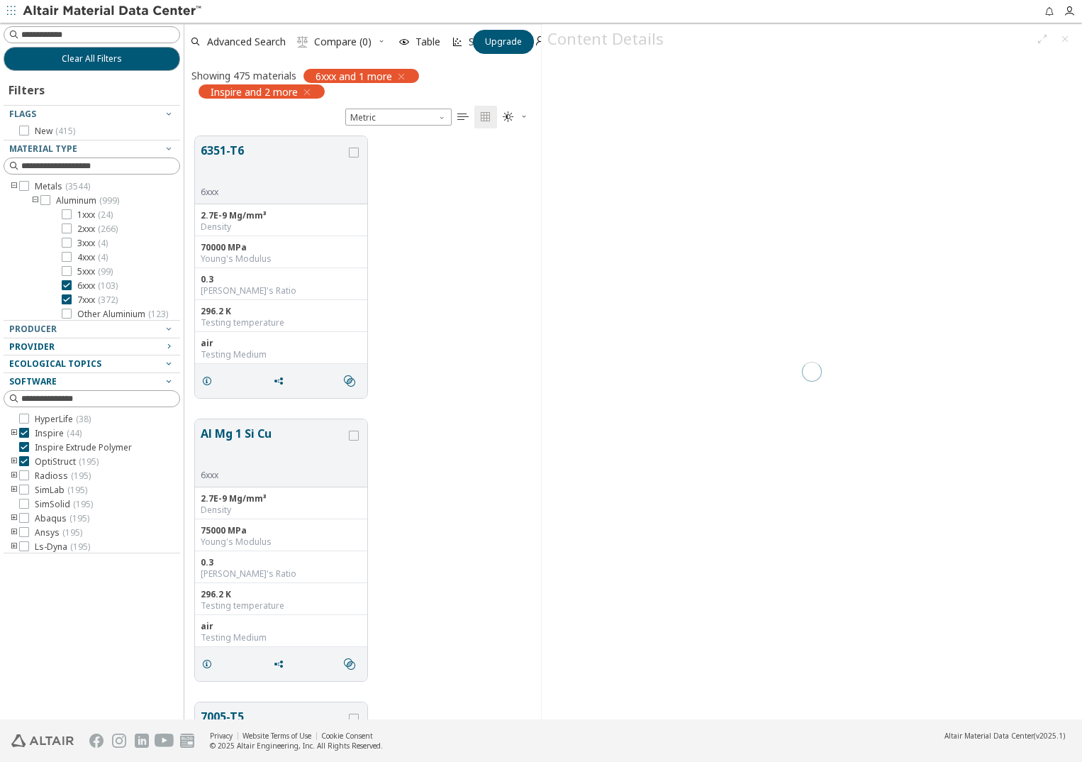
scroll to position [580, 346]
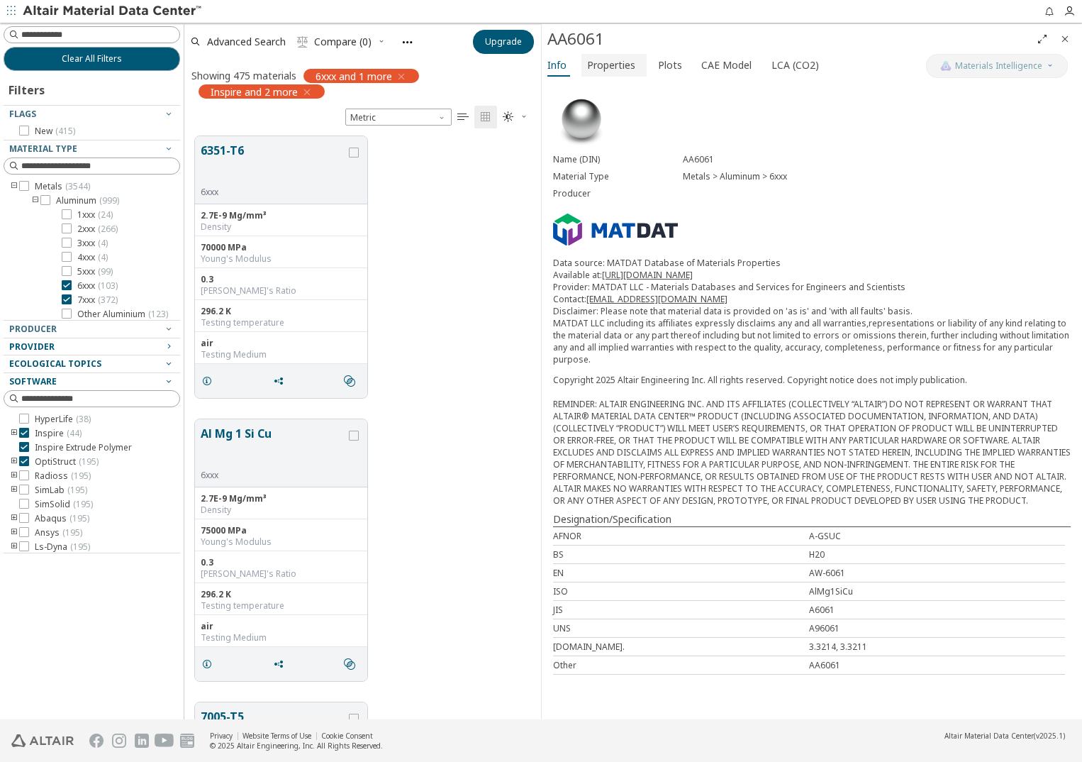
click at [611, 64] on span "Properties" at bounding box center [611, 65] width 48 height 23
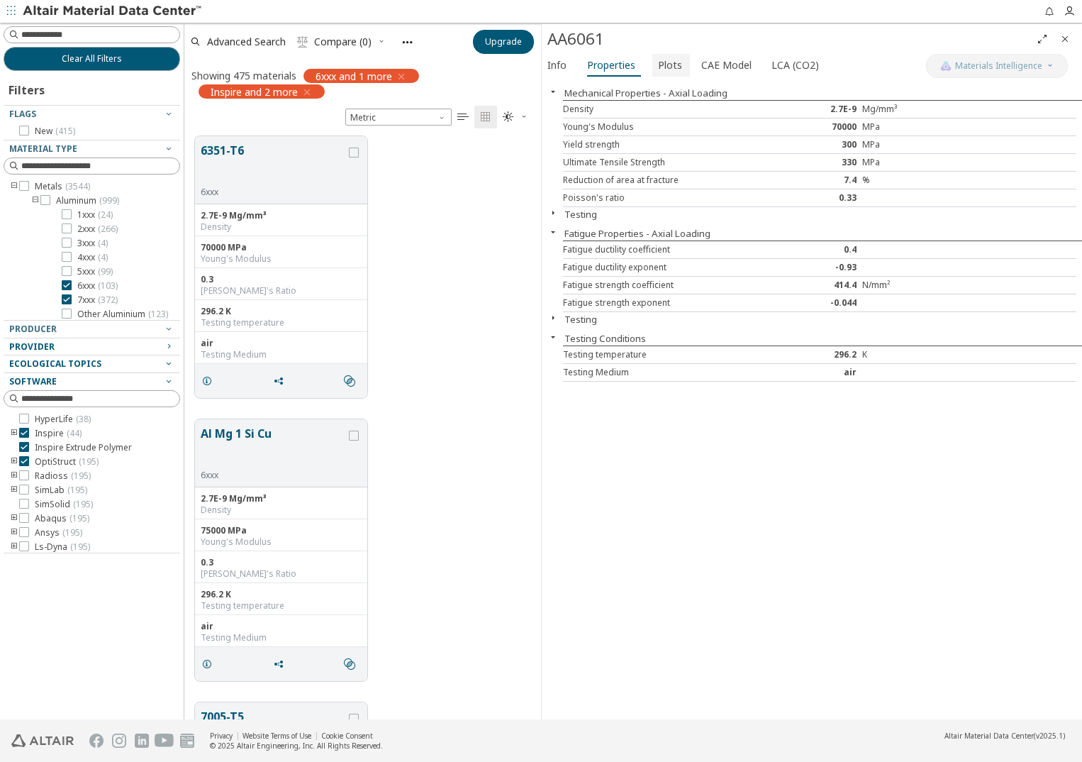
click at [677, 66] on span "Plots" at bounding box center [671, 65] width 26 height 23
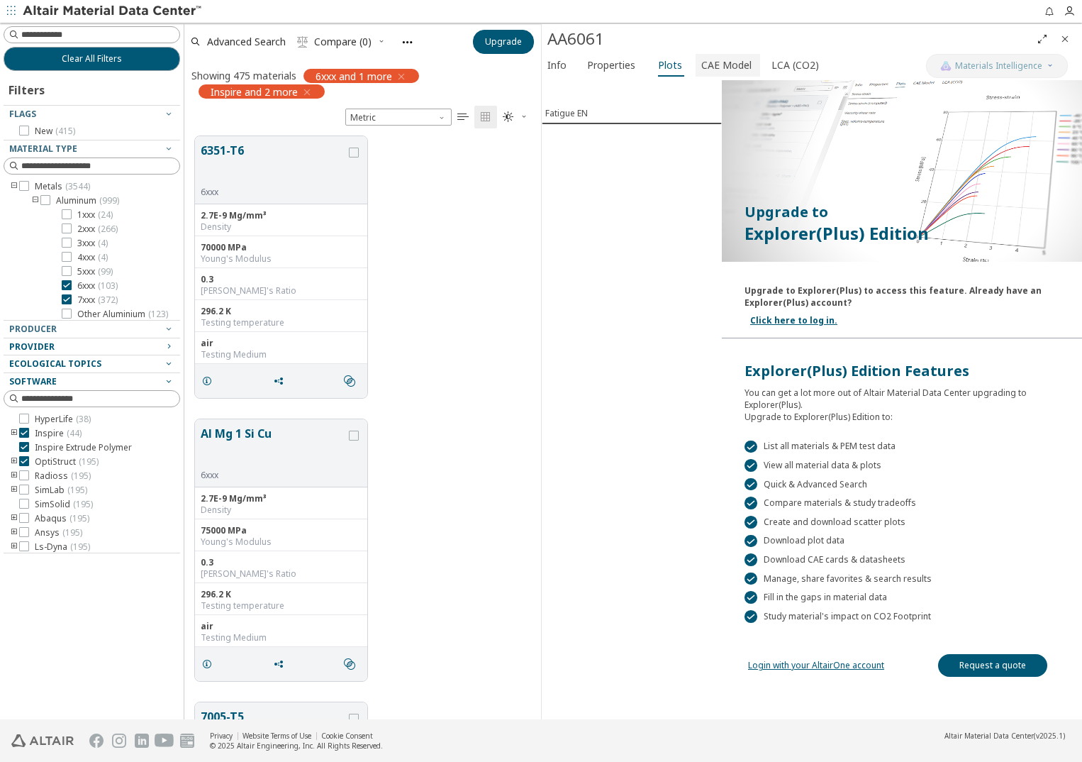
click at [696, 67] on button "CAE Model" at bounding box center [728, 65] width 65 height 23
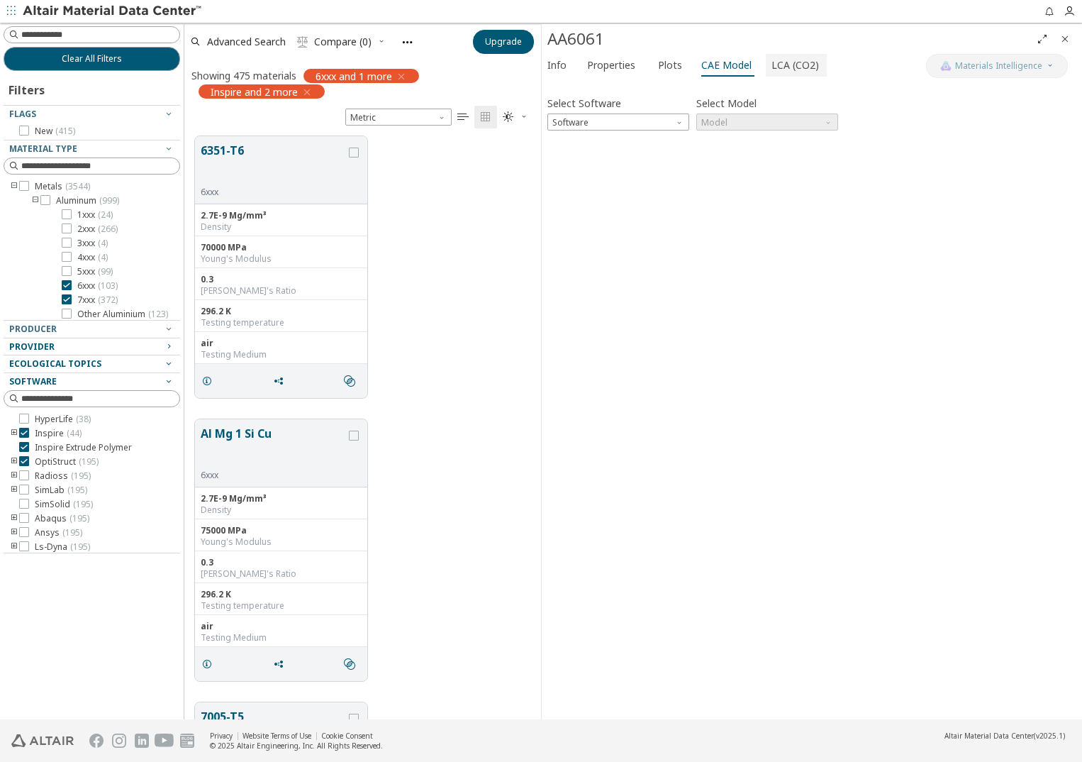
click at [782, 65] on span "LCA (CO2)" at bounding box center [796, 65] width 48 height 23
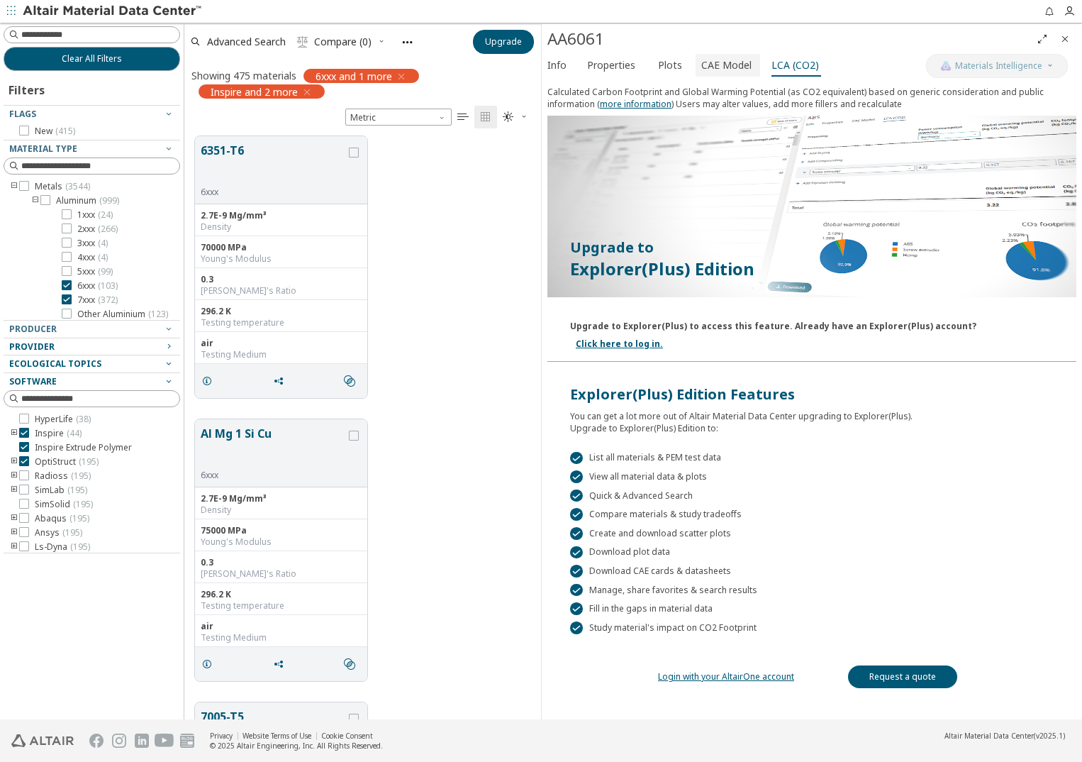
click at [745, 66] on span "CAE Model" at bounding box center [727, 65] width 53 height 23
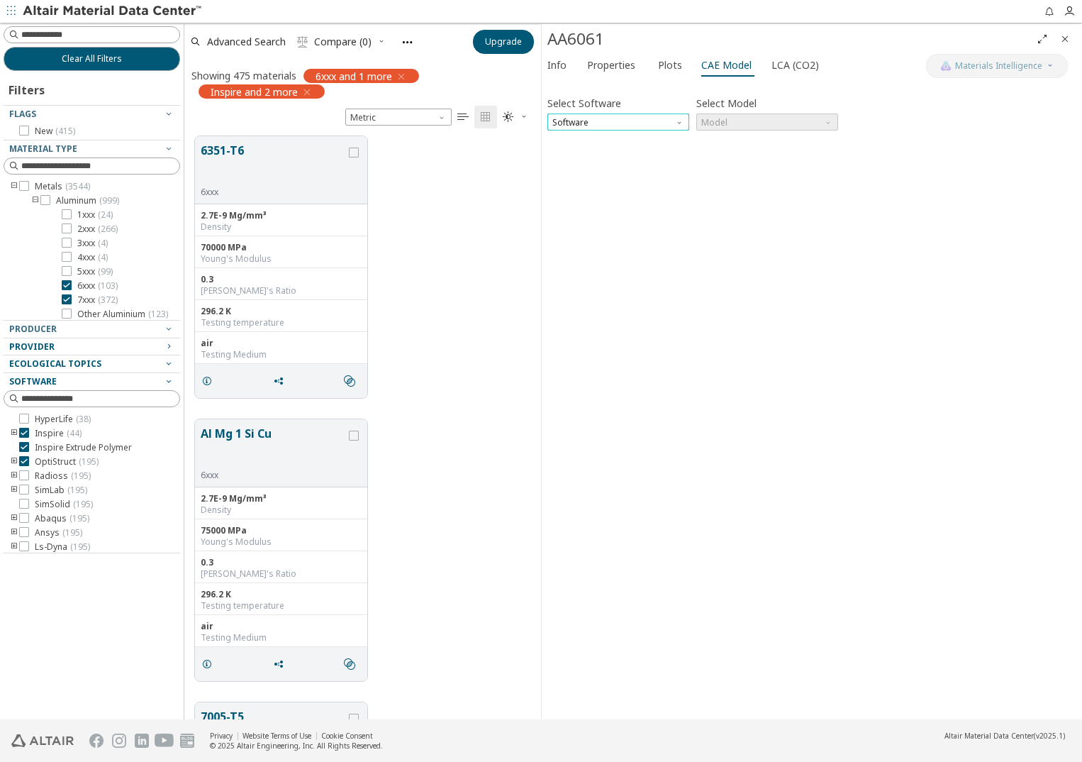
click at [621, 127] on span "Software" at bounding box center [619, 121] width 142 height 17
click at [616, 173] on span "OptiStruct" at bounding box center [618, 174] width 130 height 10
click at [718, 122] on span "Model" at bounding box center [767, 121] width 142 height 17
click at [777, 138] on span "Mat1" at bounding box center [767, 140] width 130 height 10
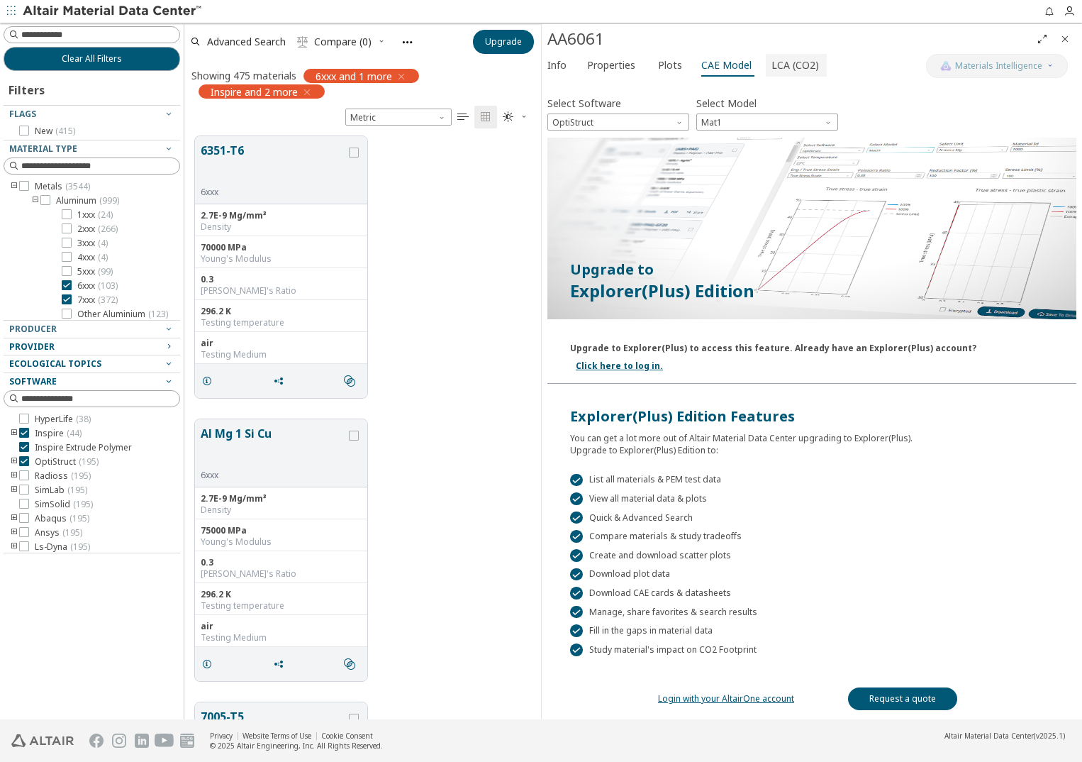
click at [775, 70] on span "LCA (CO2)" at bounding box center [796, 65] width 48 height 23
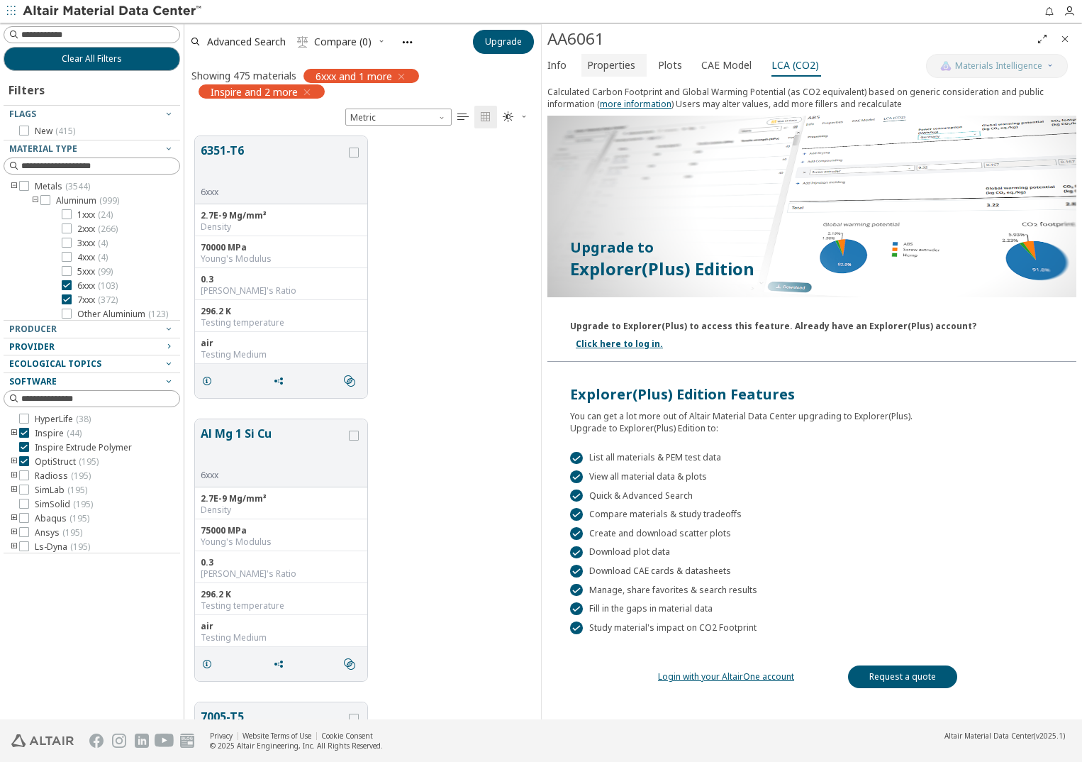
click at [601, 71] on span "Properties" at bounding box center [611, 65] width 48 height 23
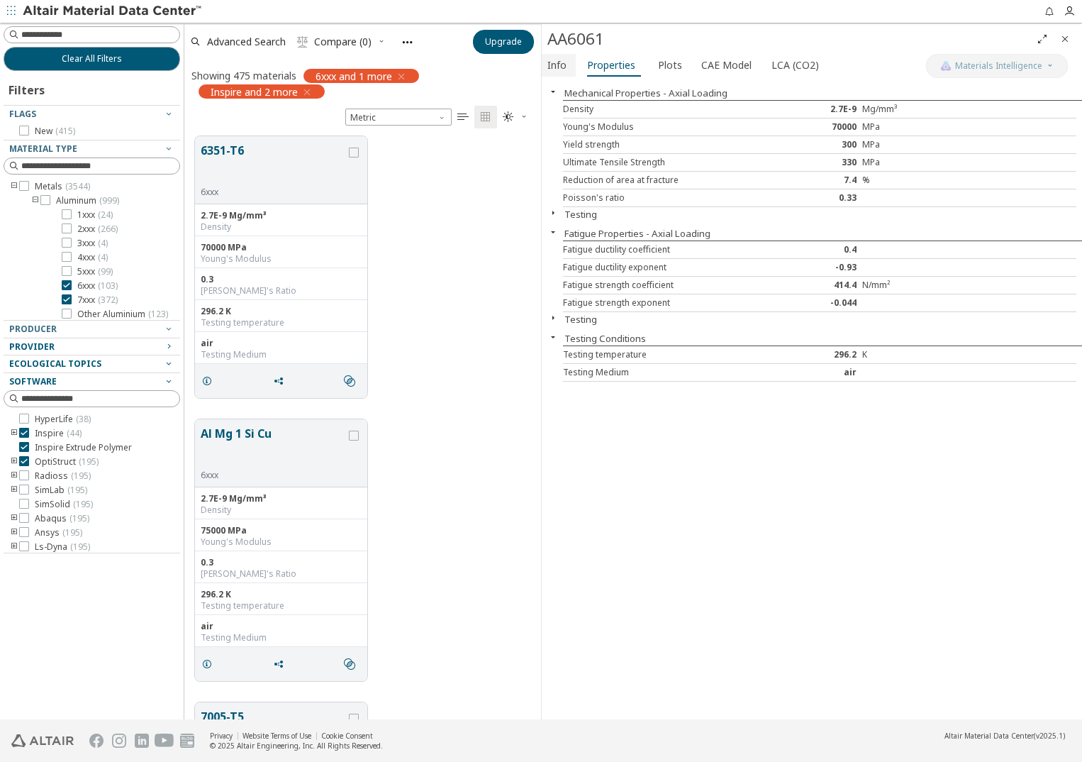
click at [567, 68] on span "Info" at bounding box center [559, 65] width 23 height 23
